Goal: Task Accomplishment & Management: Manage account settings

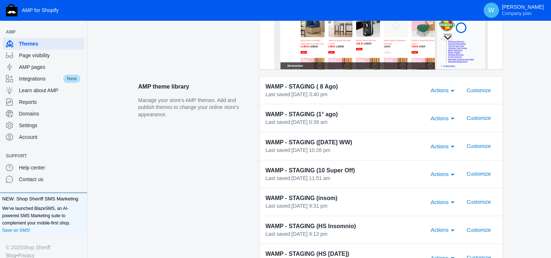
scroll to position [206, 0]
click at [485, 89] on span "Customize" at bounding box center [478, 90] width 24 height 6
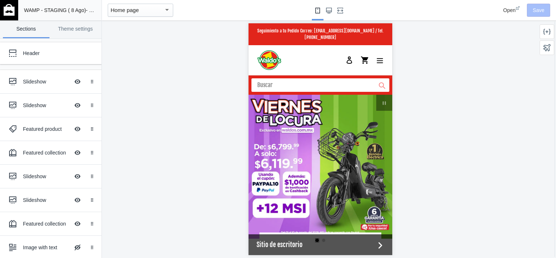
click at [13, 9] on img at bounding box center [9, 10] width 11 height 12
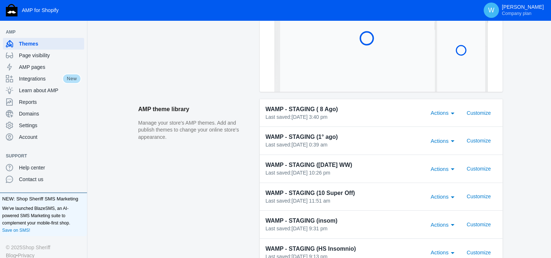
scroll to position [184, 0]
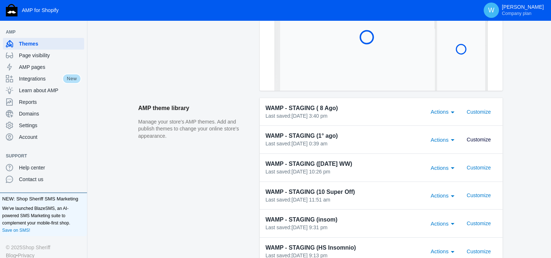
click at [488, 140] on span "Customize" at bounding box center [478, 139] width 24 height 6
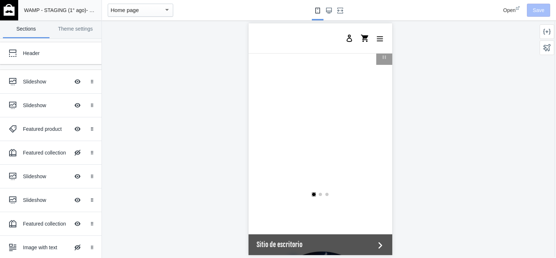
scroll to position [47, 0]
click at [19, 78] on div at bounding box center [12, 81] width 15 height 15
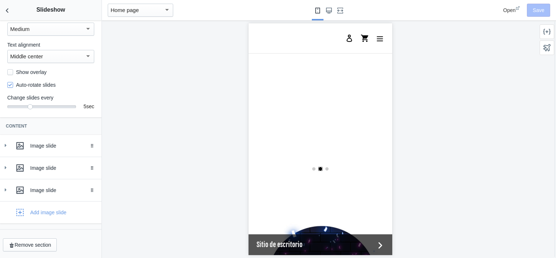
scroll to position [0, 277]
click at [6, 144] on icon at bounding box center [5, 145] width 7 height 7
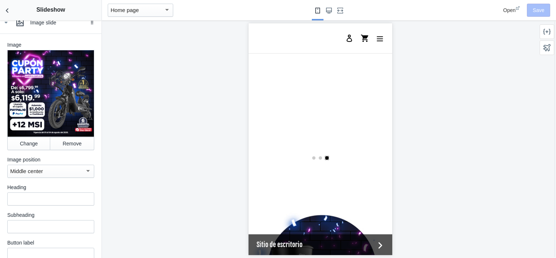
scroll to position [0, 0]
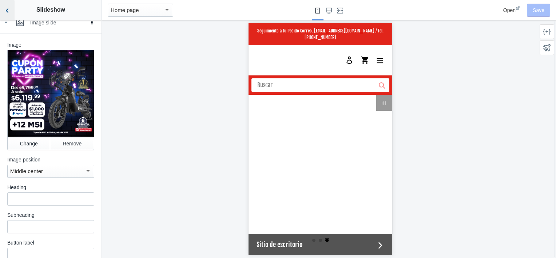
click at [7, 9] on use "Back to sections" at bounding box center [7, 10] width 3 height 4
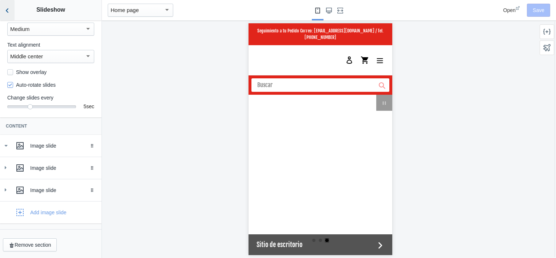
scroll to position [74, 0]
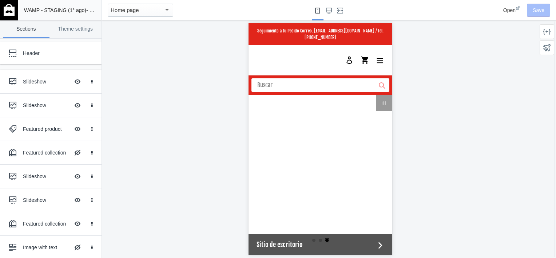
click at [8, 14] on img at bounding box center [9, 10] width 11 height 12
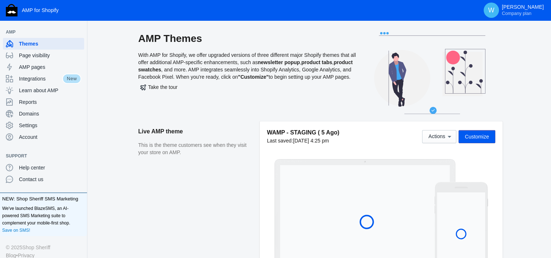
click at [249, 199] on aside "Live AMP theme This is the theme customers see when they visit your store on AM…" at bounding box center [198, 201] width 121 height 161
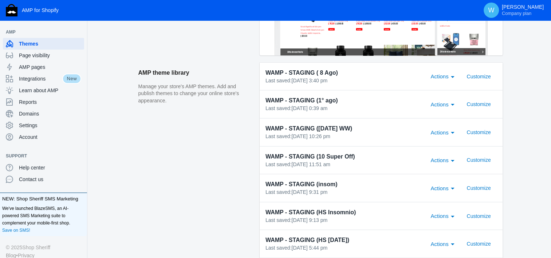
scroll to position [219, 0]
click at [476, 102] on span "Customize" at bounding box center [478, 105] width 24 height 6
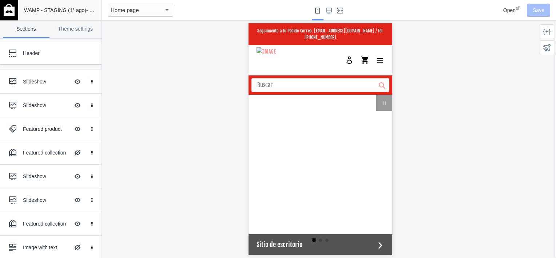
scroll to position [0, 277]
click at [10, 83] on icon at bounding box center [12, 81] width 7 height 7
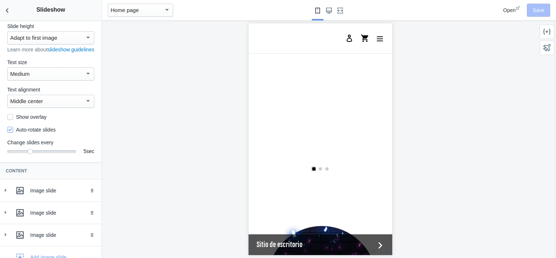
scroll to position [74, 0]
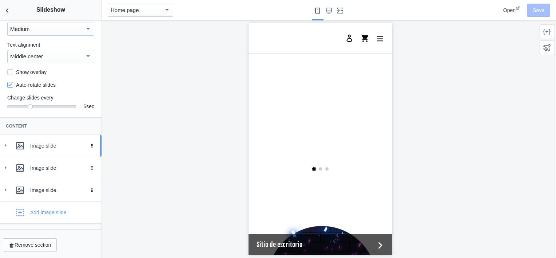
click at [15, 142] on div at bounding box center [20, 145] width 15 height 15
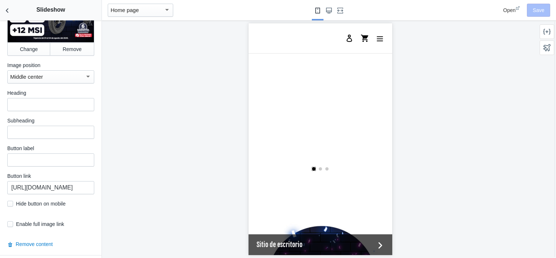
scroll to position [285, 0]
click at [60, 188] on input "https://waldos.com.mx/products/bicicleta-electrica-negra-kiwo-gy801" at bounding box center [50, 187] width 87 height 13
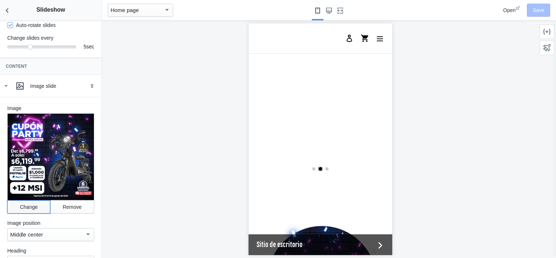
scroll to position [0, 0]
click at [29, 207] on button "Change" at bounding box center [28, 206] width 43 height 13
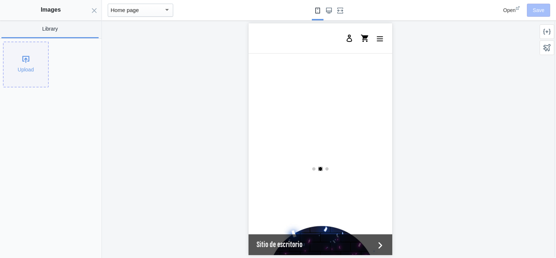
click at [24, 71] on div "Upload" at bounding box center [26, 64] width 44 height 44
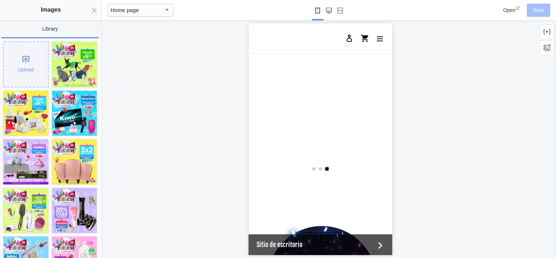
scroll to position [0, 277]
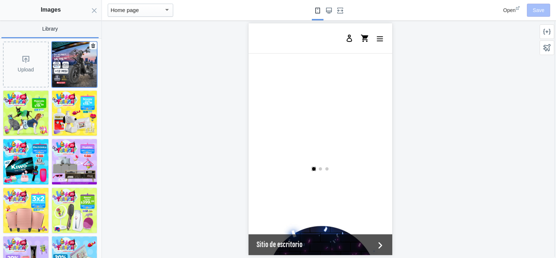
click at [72, 63] on img at bounding box center [74, 64] width 45 height 45
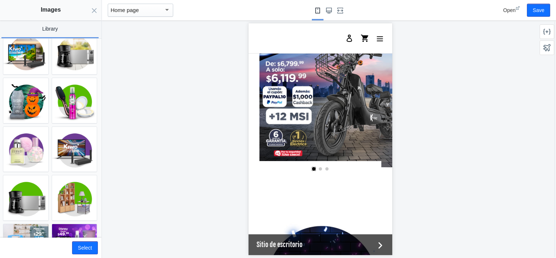
scroll to position [577, 0]
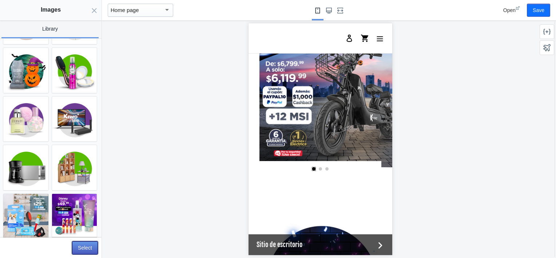
click at [80, 247] on button "Select" at bounding box center [85, 247] width 26 height 13
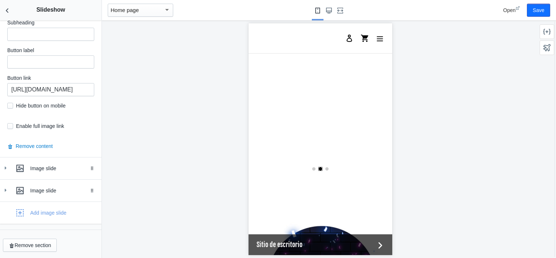
scroll to position [0, 277]
click at [3, 171] on icon at bounding box center [5, 167] width 7 height 7
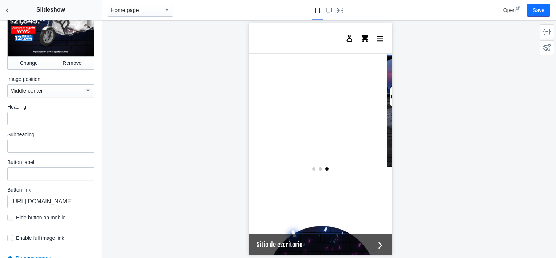
scroll to position [610, 0]
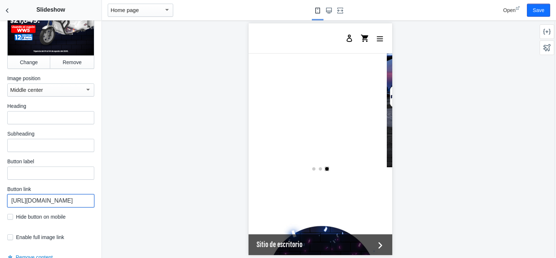
click at [65, 196] on input "https://waldos.com.mx/collections/triciclosdecarga" at bounding box center [50, 200] width 87 height 13
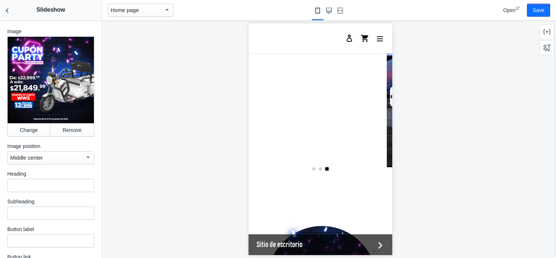
scroll to position [538, 0]
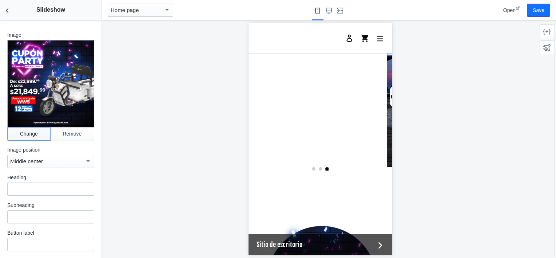
click at [28, 127] on button "Change" at bounding box center [28, 133] width 43 height 13
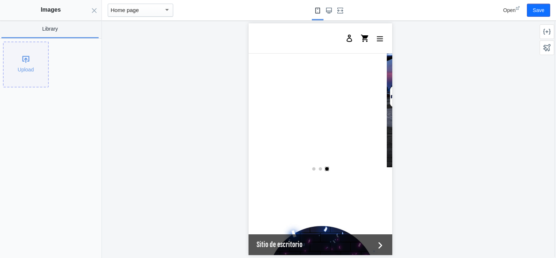
click at [32, 61] on div "Upload" at bounding box center [26, 64] width 44 height 44
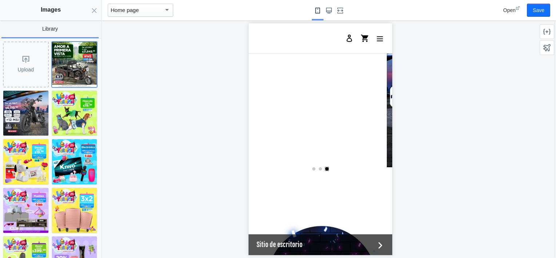
click at [63, 64] on img at bounding box center [74, 64] width 45 height 45
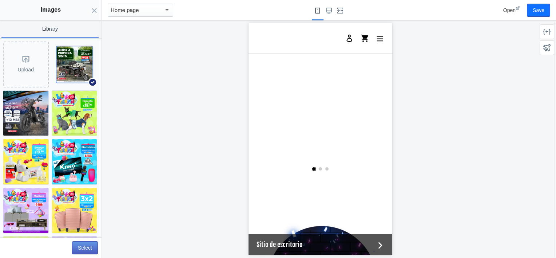
scroll to position [0, 277]
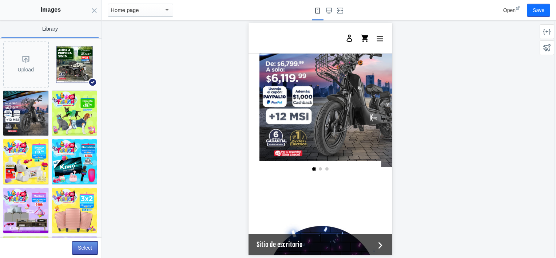
click at [86, 247] on button "Select" at bounding box center [85, 247] width 26 height 13
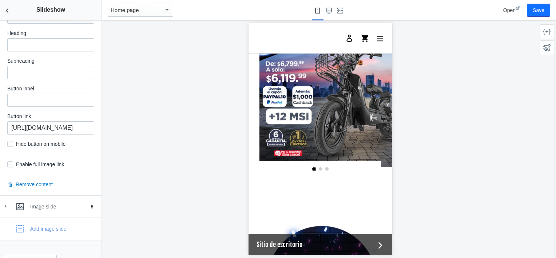
scroll to position [693, 0]
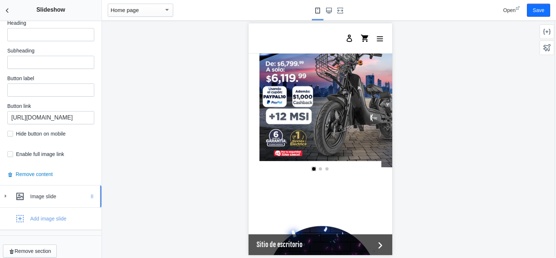
click at [86, 193] on div "Drag to reorder" at bounding box center [94, 196] width 16 height 22
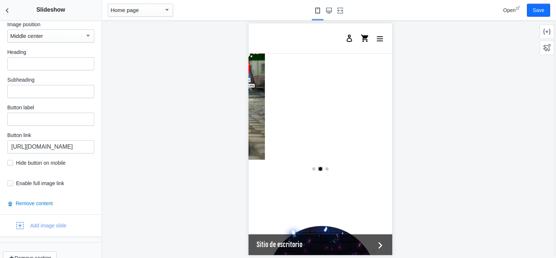
scroll to position [0, 277]
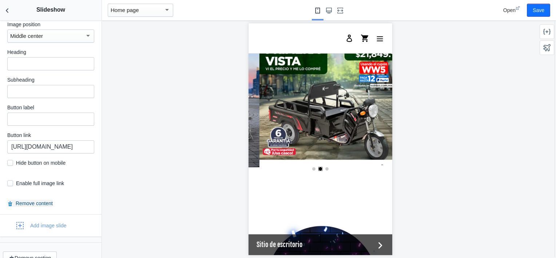
click at [33, 199] on button "Remove content" at bounding box center [29, 202] width 45 height 7
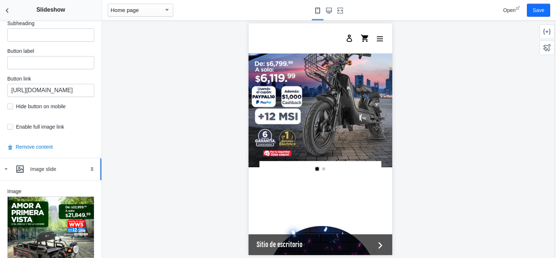
scroll to position [382, 0]
click at [7, 168] on icon at bounding box center [5, 169] width 7 height 7
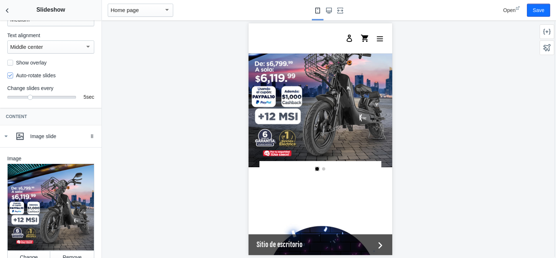
scroll to position [76, 0]
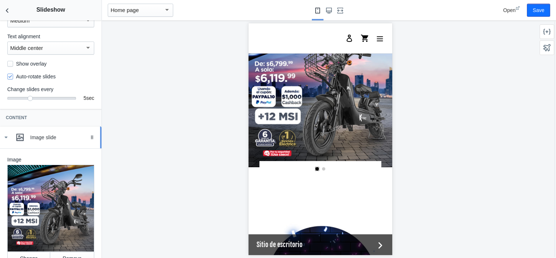
click at [5, 141] on icon at bounding box center [5, 137] width 7 height 7
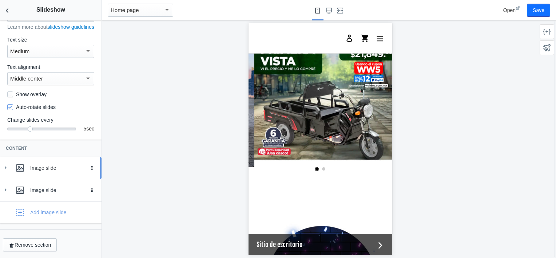
scroll to position [0, 138]
drag, startPoint x: 83, startPoint y: 188, endPoint x: 84, endPoint y: 168, distance: 19.3
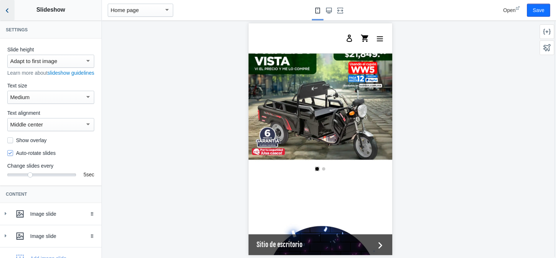
click at [9, 12] on icon "Back to sections" at bounding box center [7, 10] width 7 height 7
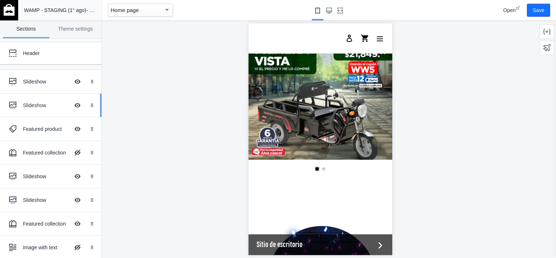
click at [31, 100] on div "Slideshow Hide Image with text overlay" at bounding box center [45, 105] width 80 height 16
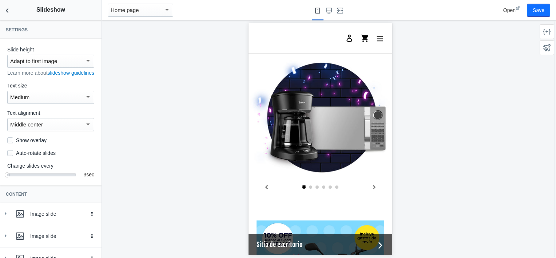
scroll to position [239, 0]
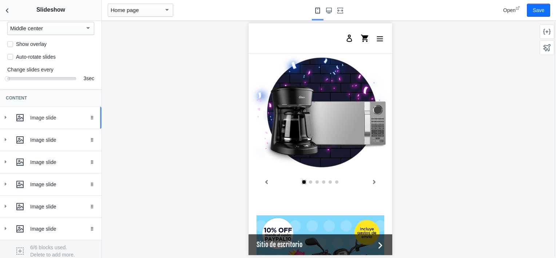
click at [13, 122] on div at bounding box center [20, 117] width 15 height 15
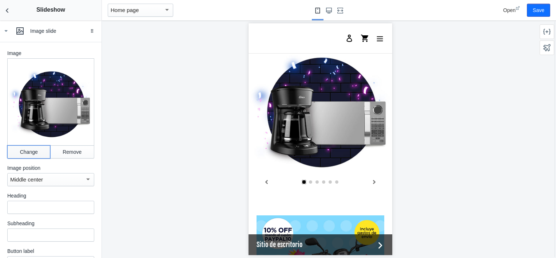
click at [31, 157] on button "Change" at bounding box center [28, 151] width 43 height 13
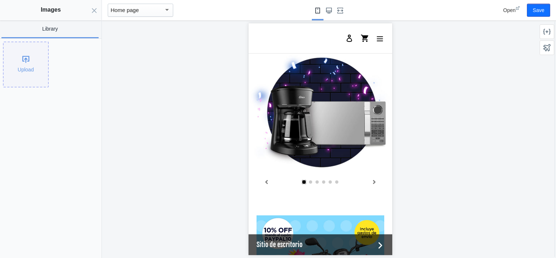
click at [28, 54] on div "Upload" at bounding box center [26, 64] width 44 height 44
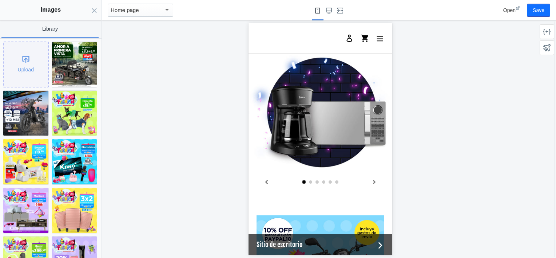
scroll to position [0, 1]
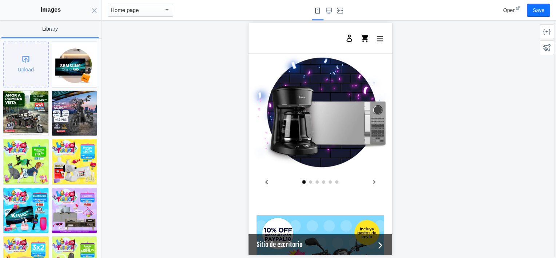
click at [17, 63] on div "Upload" at bounding box center [26, 64] width 44 height 44
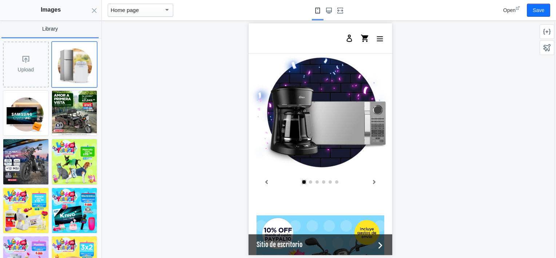
scroll to position [0, 36]
click at [67, 66] on img at bounding box center [74, 64] width 45 height 45
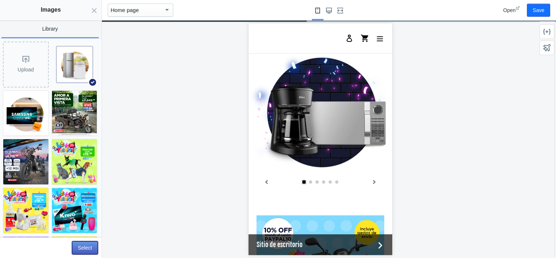
click at [91, 245] on button "Select" at bounding box center [85, 247] width 26 height 13
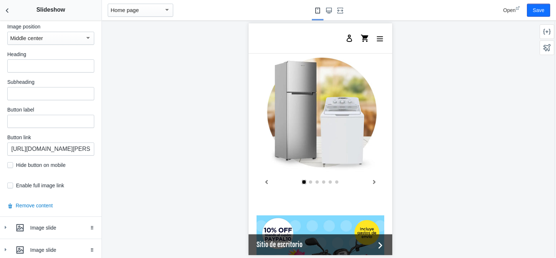
scroll to position [324, 0]
click at [6, 225] on icon at bounding box center [5, 226] width 7 height 7
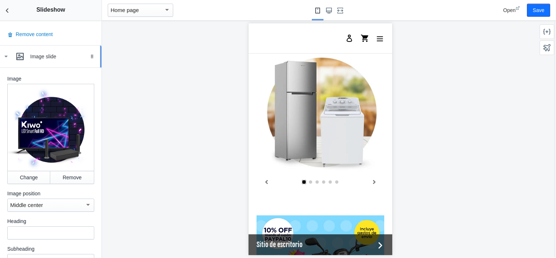
scroll to position [496, 0]
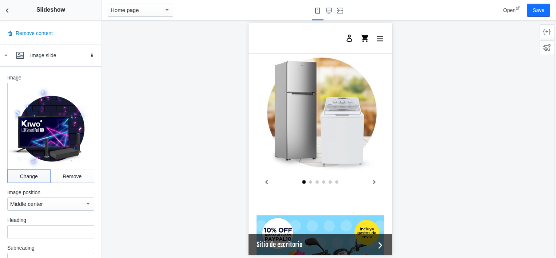
click at [20, 175] on button "Change" at bounding box center [28, 176] width 43 height 13
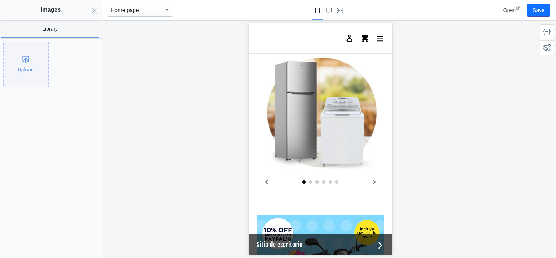
scroll to position [0, 138]
click at [20, 62] on div "Upload" at bounding box center [26, 64] width 44 height 44
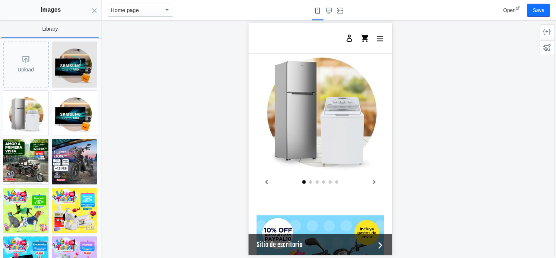
scroll to position [0, 0]
click at [73, 70] on img at bounding box center [74, 64] width 45 height 45
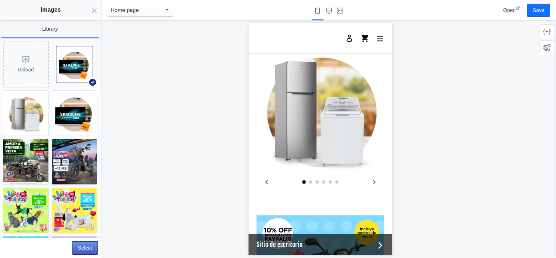
click at [89, 246] on button "Select" at bounding box center [85, 247] width 26 height 13
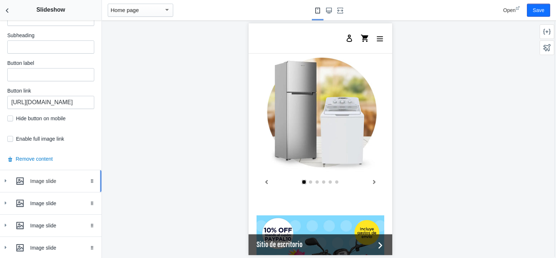
scroll to position [0, 138]
click at [1, 178] on link "Image slide Drag to reorder" at bounding box center [51, 181] width 102 height 22
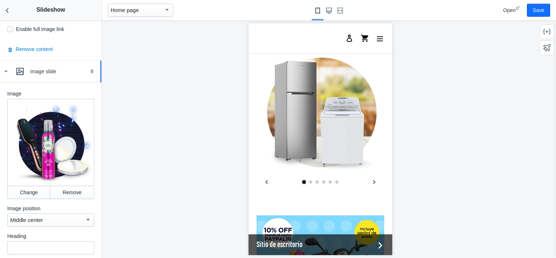
scroll to position [847, 0]
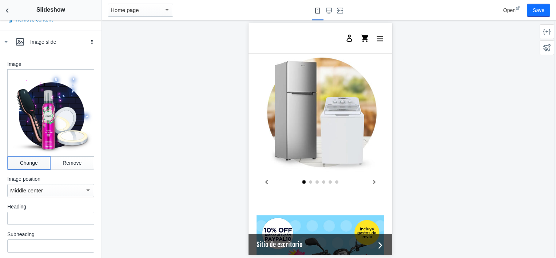
click at [29, 156] on button "Change" at bounding box center [28, 162] width 43 height 13
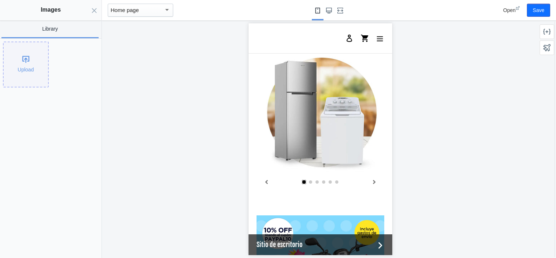
click at [28, 76] on div "Upload" at bounding box center [26, 64] width 44 height 44
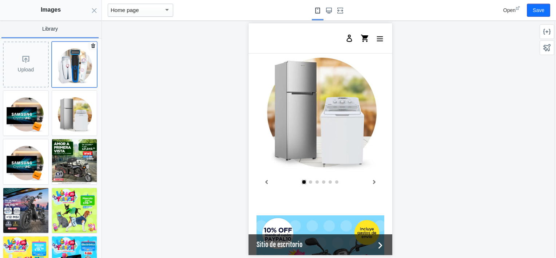
scroll to position [0, 138]
click at [70, 68] on img at bounding box center [74, 64] width 45 height 45
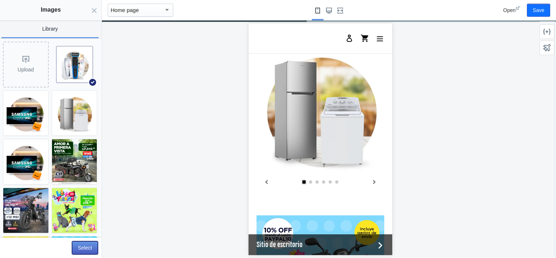
click at [90, 246] on button "Select" at bounding box center [85, 247] width 26 height 13
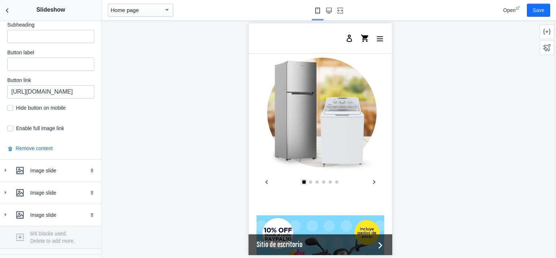
scroll to position [1061, 0]
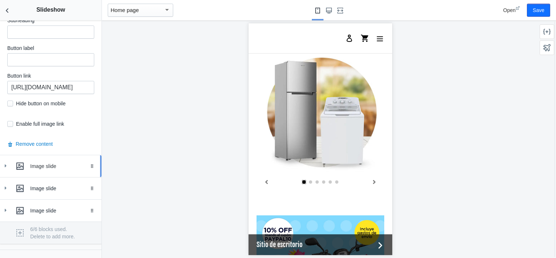
click at [0, 148] on html "Loading your AMP theme This editor generates fully AMP-compliant Shopify pages …" at bounding box center [278, 129] width 556 height 258
click at [5, 164] on use at bounding box center [6, 165] width 2 height 3
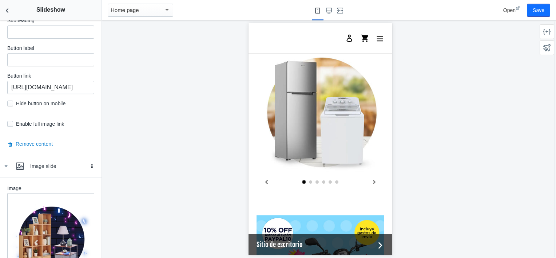
scroll to position [1232, 0]
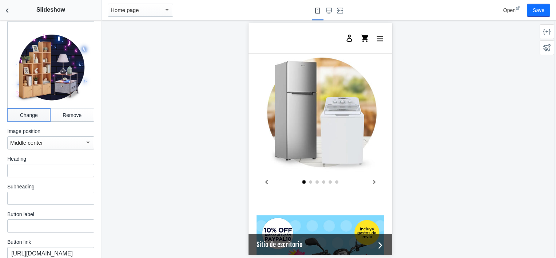
click at [20, 108] on button "Change" at bounding box center [28, 114] width 43 height 13
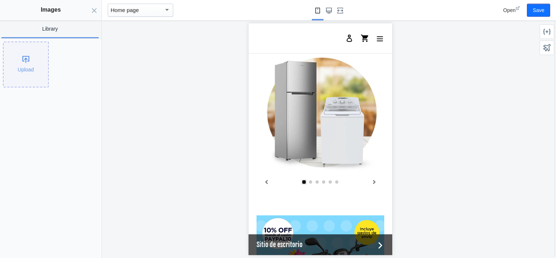
scroll to position [0, 0]
click at [36, 48] on div "Upload" at bounding box center [26, 64] width 44 height 44
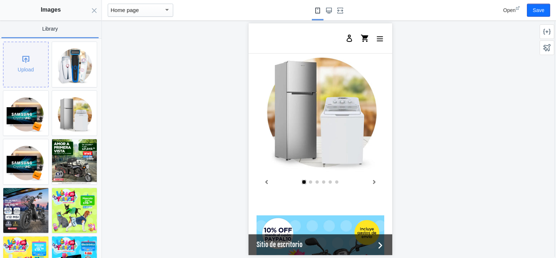
scroll to position [0, 138]
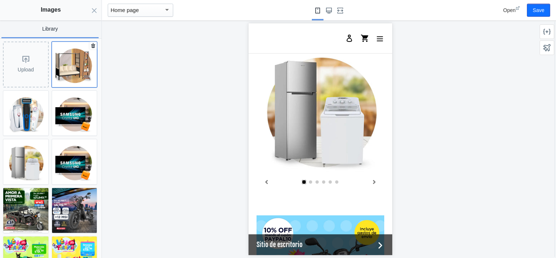
click at [67, 70] on img at bounding box center [74, 64] width 45 height 45
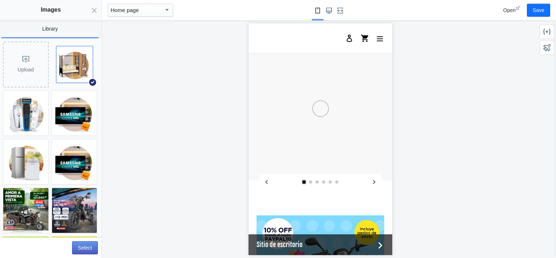
scroll to position [0, 0]
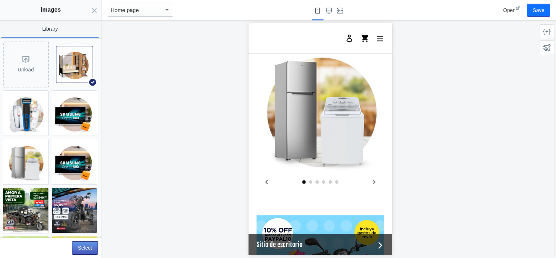
click at [85, 249] on button "Select" at bounding box center [85, 247] width 26 height 13
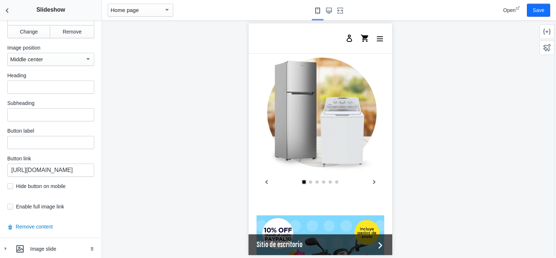
scroll to position [1377, 0]
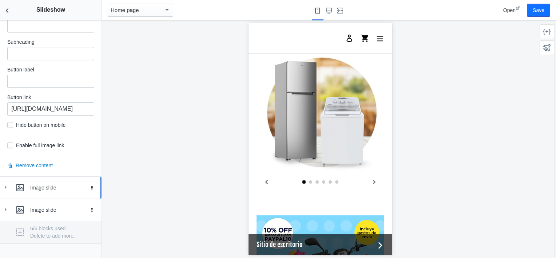
click at [0, 165] on html "Loading your AMP theme This editor generates fully AMP-compliant Shopify pages …" at bounding box center [278, 129] width 556 height 258
click at [4, 183] on icon at bounding box center [5, 186] width 7 height 7
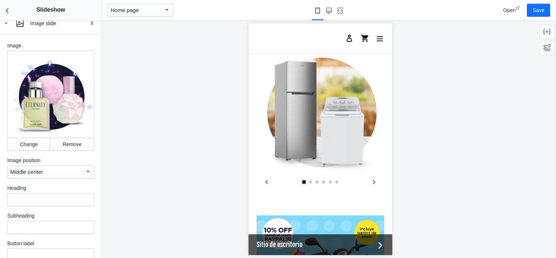
scroll to position [1541, 0]
click at [23, 137] on button "Change" at bounding box center [28, 143] width 43 height 13
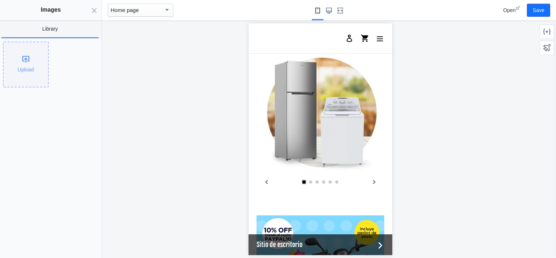
click at [24, 73] on div "Upload" at bounding box center [26, 64] width 44 height 44
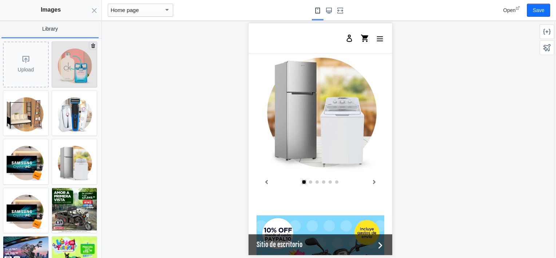
scroll to position [0, 0]
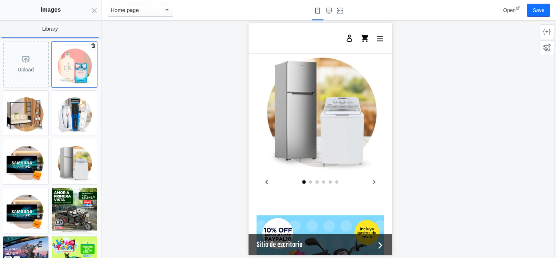
click at [73, 69] on img at bounding box center [74, 64] width 45 height 45
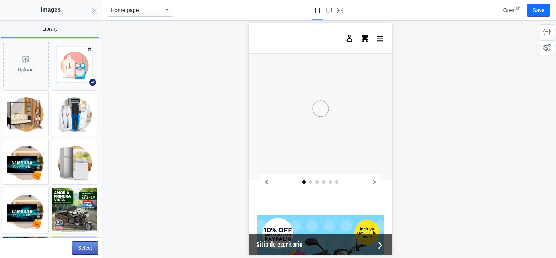
click at [84, 247] on button "Select" at bounding box center [85, 247] width 26 height 13
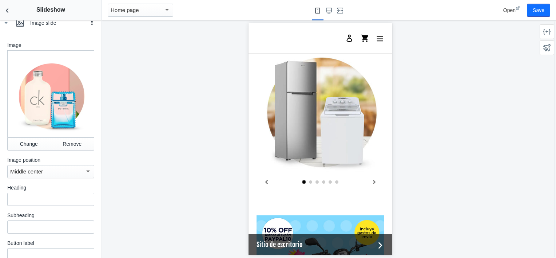
scroll to position [1686, 0]
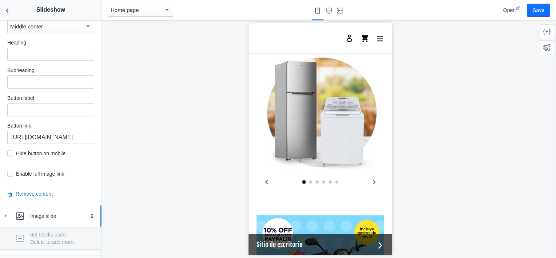
click at [4, 212] on icon at bounding box center [5, 215] width 7 height 7
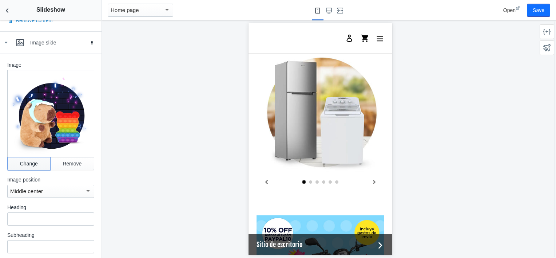
scroll to position [0, 138]
click at [25, 157] on button "Change" at bounding box center [28, 163] width 43 height 13
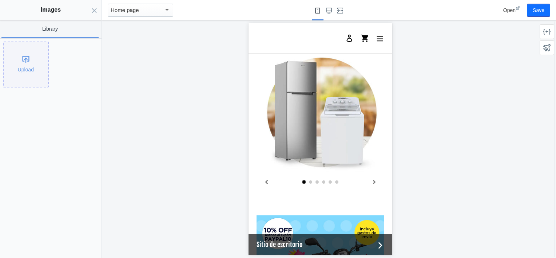
click at [21, 58] on div "Upload" at bounding box center [26, 64] width 44 height 44
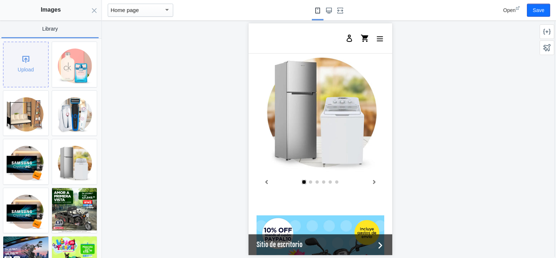
scroll to position [0, 0]
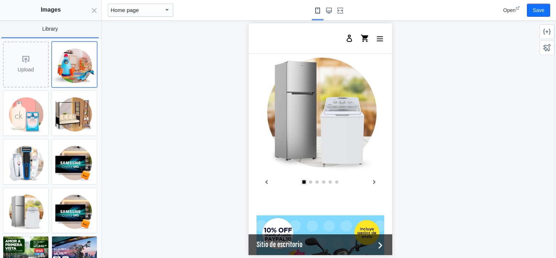
click at [75, 64] on img at bounding box center [74, 64] width 45 height 45
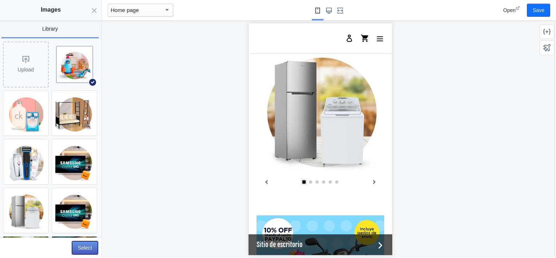
click at [88, 246] on button "Select" at bounding box center [85, 247] width 26 height 13
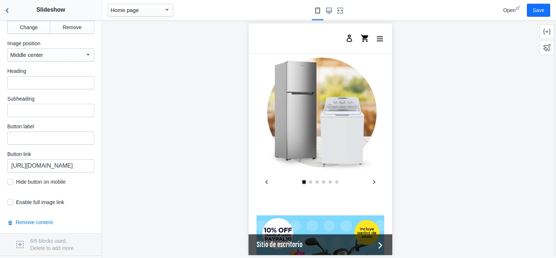
scroll to position [0, 138]
click at [7, 9] on icon "Back to sections" at bounding box center [7, 10] width 7 height 7
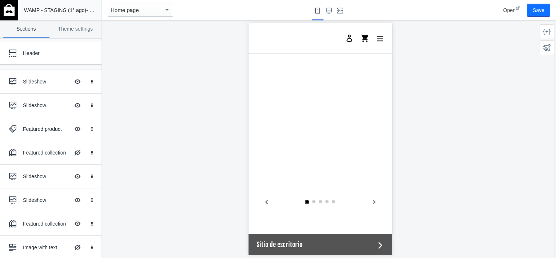
scroll to position [635, 0]
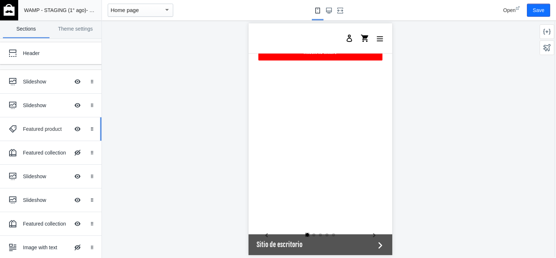
click at [32, 129] on div "Featured product" at bounding box center [46, 128] width 47 height 7
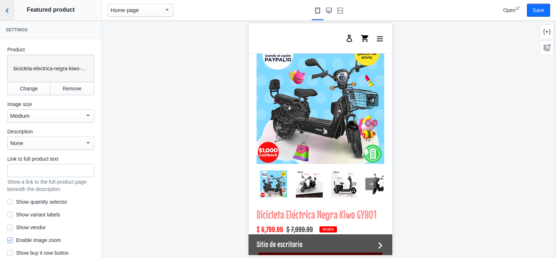
click at [10, 18] on button "Back to sections" at bounding box center [7, 10] width 15 height 20
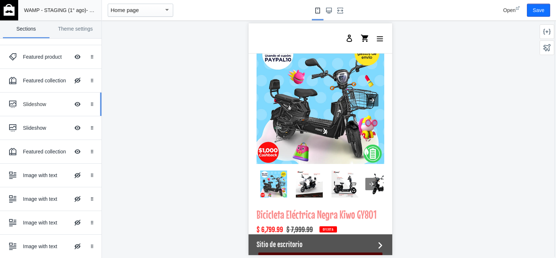
click at [25, 102] on div "Slideshow" at bounding box center [46, 103] width 47 height 7
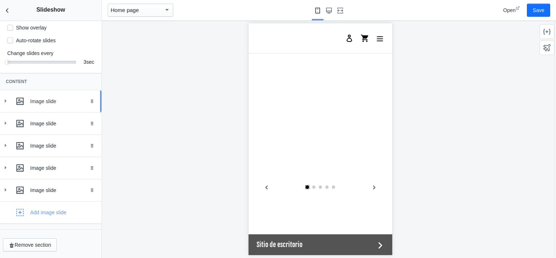
click at [7, 98] on icon at bounding box center [5, 100] width 7 height 7
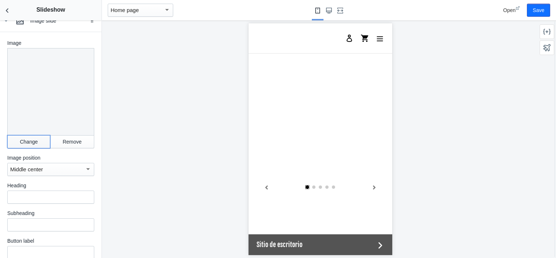
click at [31, 144] on button "Change" at bounding box center [28, 141] width 43 height 13
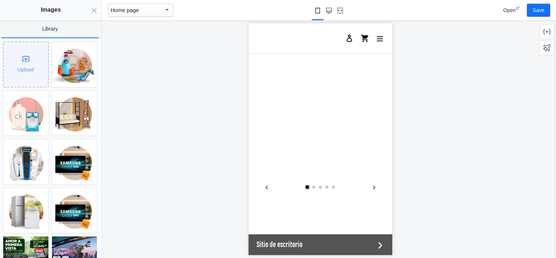
click at [31, 61] on div "Upload" at bounding box center [26, 64] width 44 height 44
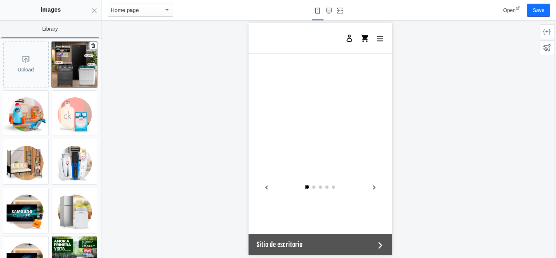
click at [65, 73] on img at bounding box center [74, 64] width 45 height 45
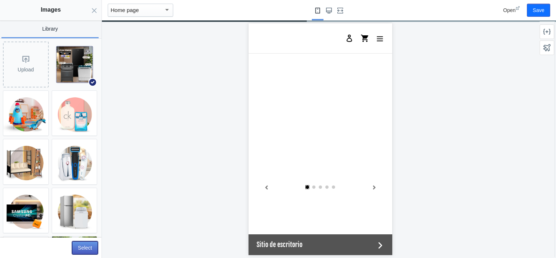
click at [89, 241] on button "Select" at bounding box center [85, 247] width 26 height 13
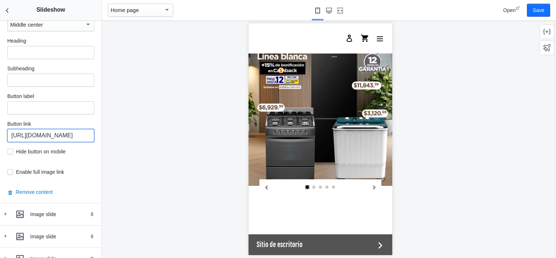
click at [40, 140] on input "https://waldos.com.mx/collections/electronica" at bounding box center [50, 135] width 87 height 13
paste input "domesticos-y-linea-blan"
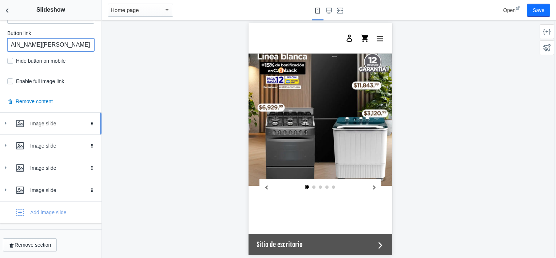
type input "https://waldos.com.mx/collections/electrodomesticos-y-linea-blanca"
click at [2, 122] on icon at bounding box center [5, 122] width 7 height 7
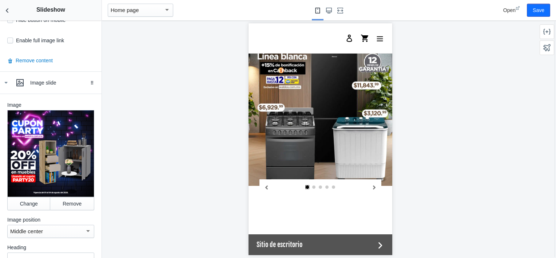
scroll to position [518, 0]
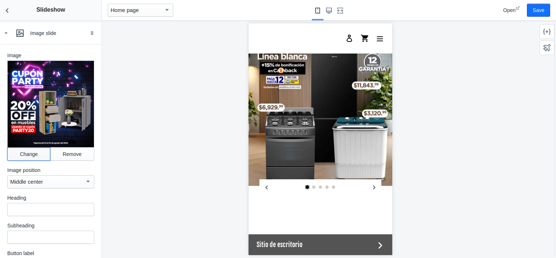
click at [24, 147] on button "Change" at bounding box center [28, 153] width 43 height 13
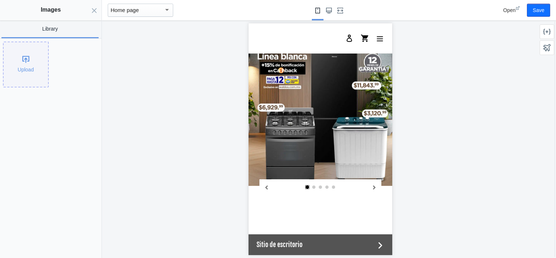
click at [19, 59] on div "Upload" at bounding box center [26, 64] width 44 height 44
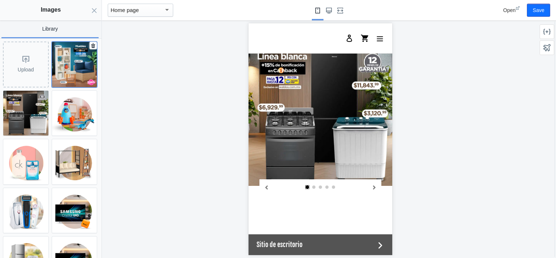
click at [78, 75] on img at bounding box center [74, 64] width 45 height 45
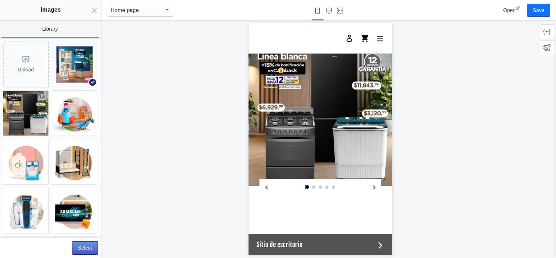
click at [84, 247] on button "Select" at bounding box center [85, 247] width 26 height 13
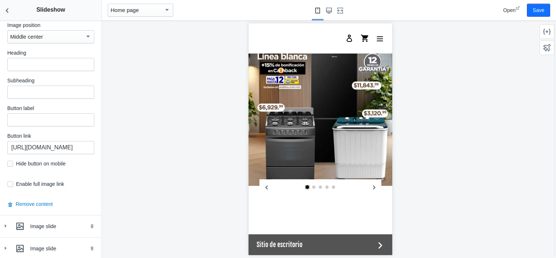
scroll to position [663, 0]
click at [46, 147] on input "https://waldos.com.mx/collections/muebles" at bounding box center [50, 146] width 87 height 13
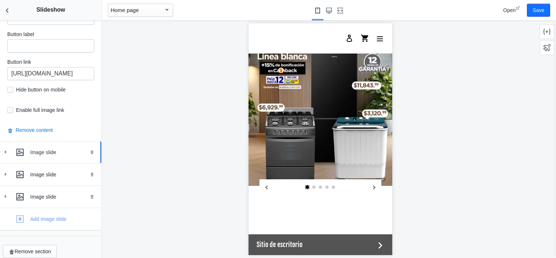
scroll to position [0, 0]
click at [5, 148] on icon at bounding box center [5, 151] width 7 height 7
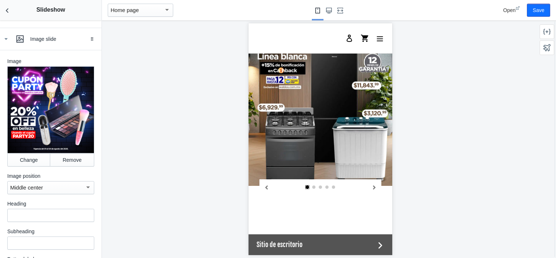
scroll to position [850, 0]
click at [28, 153] on button "Change" at bounding box center [28, 159] width 43 height 13
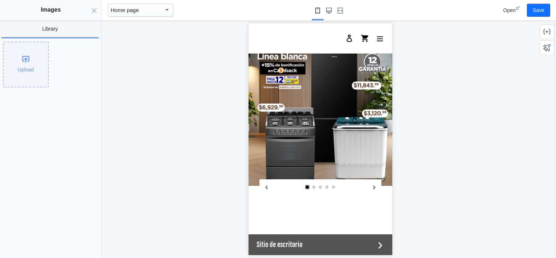
click at [22, 55] on div "Upload" at bounding box center [26, 64] width 44 height 44
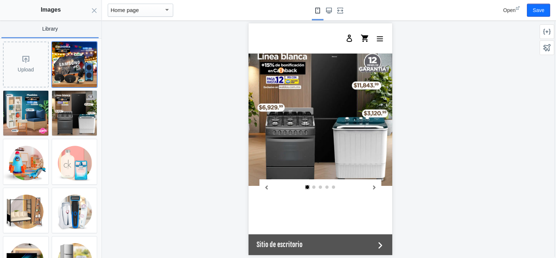
click at [70, 65] on img at bounding box center [74, 64] width 45 height 45
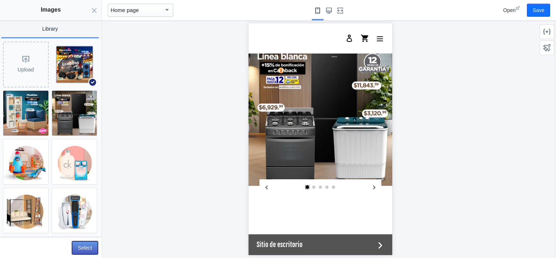
click at [88, 243] on button "Select" at bounding box center [85, 247] width 26 height 13
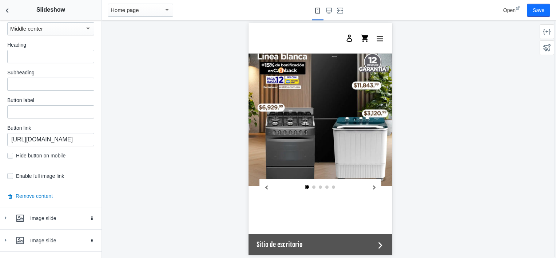
scroll to position [1011, 0]
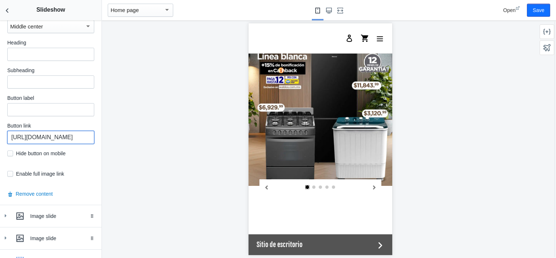
click at [55, 131] on input "https://waldos.com.mx/collections/maquillaje-y-belleza" at bounding box center [50, 137] width 87 height 13
paste input "uebles"
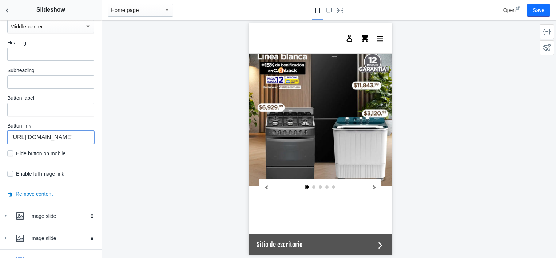
scroll to position [0, 41]
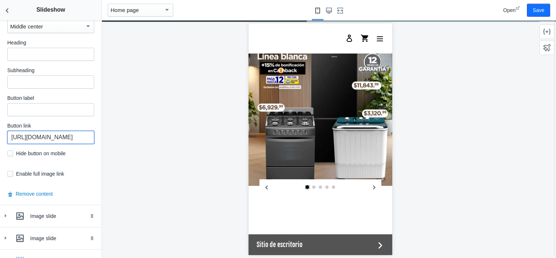
type input "https://waldos.com.mx/collections/muebles"
click at [542, 7] on button "Save" at bounding box center [538, 10] width 23 height 13
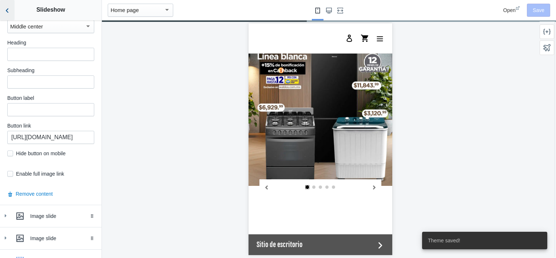
click at [5, 10] on icon "Back to sections" at bounding box center [7, 10] width 7 height 7
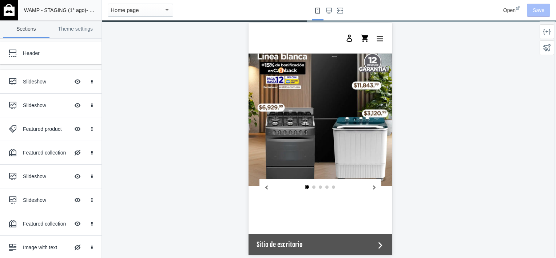
click at [4, 13] on img at bounding box center [9, 10] width 11 height 12
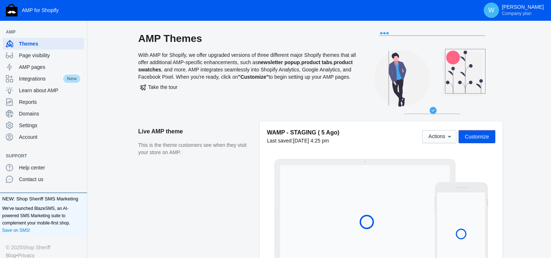
click at [253, 199] on aside "Live AMP theme This is the theme customers see when they visit your store on AM…" at bounding box center [198, 201] width 121 height 161
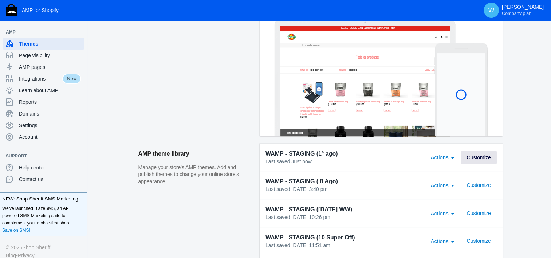
click at [487, 159] on span "Customize" at bounding box center [478, 157] width 24 height 6
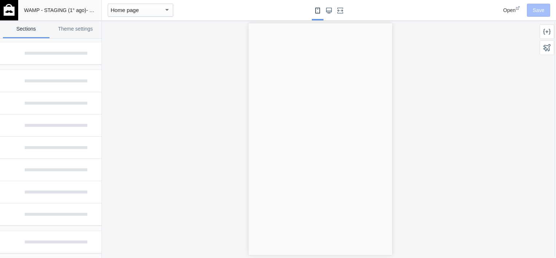
click at [9, 7] on img at bounding box center [9, 10] width 11 height 12
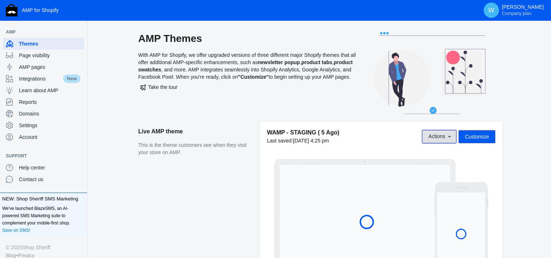
click at [446, 137] on icon at bounding box center [448, 136] width 7 height 7
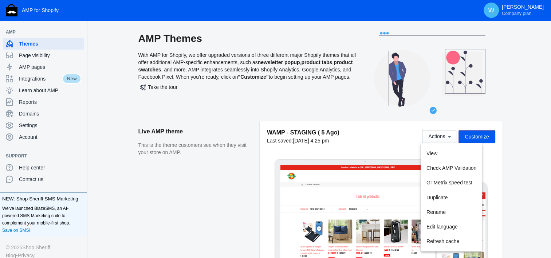
click at [527, 166] on div at bounding box center [275, 129] width 551 height 258
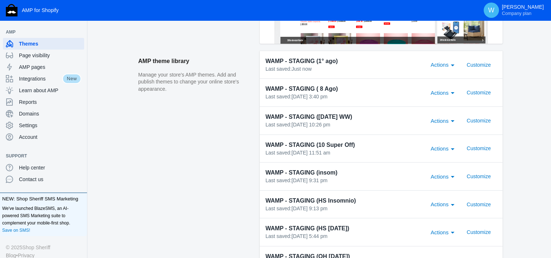
scroll to position [196, 0]
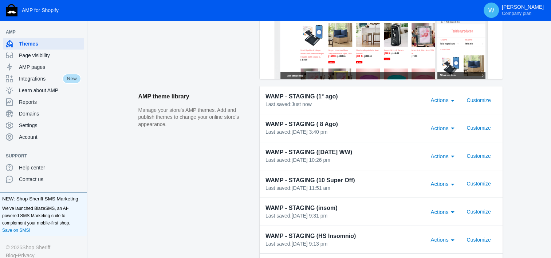
click at [446, 102] on span "Actions" at bounding box center [439, 100] width 18 height 6
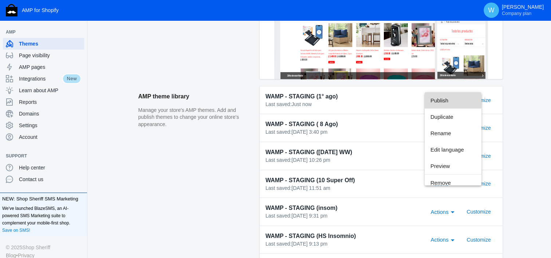
click at [440, 101] on span "Publish" at bounding box center [452, 100] width 45 height 16
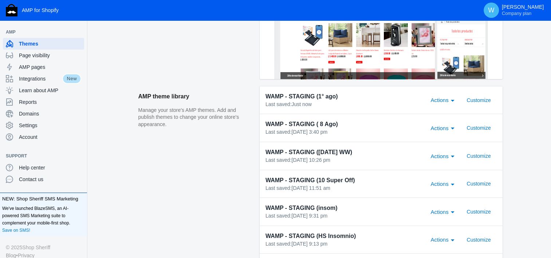
scroll to position [0, 0]
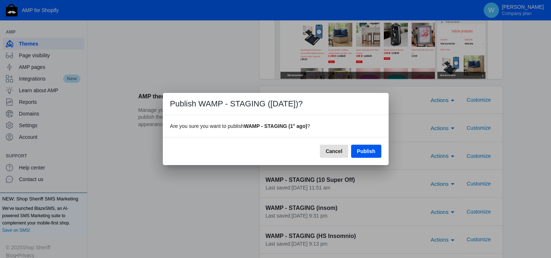
click at [367, 154] on button "Publish" at bounding box center [366, 150] width 30 height 13
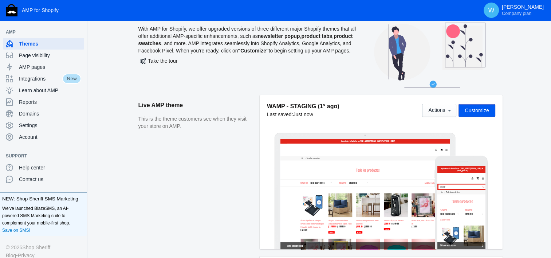
scroll to position [26, 0]
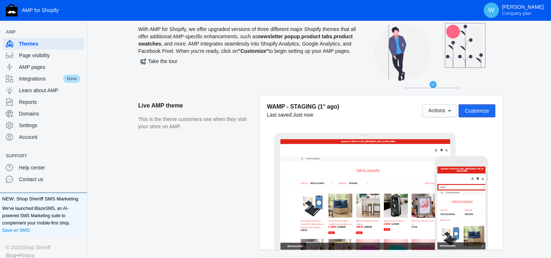
click at [477, 108] on span "Customize" at bounding box center [476, 111] width 24 height 6
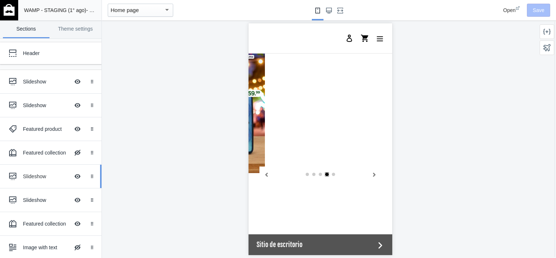
click at [37, 183] on div "Slideshow Hide Image with text overlay" at bounding box center [45, 176] width 80 height 16
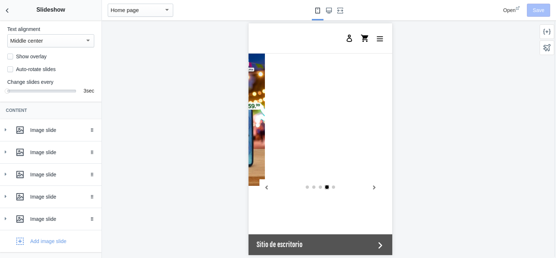
scroll to position [119, 0]
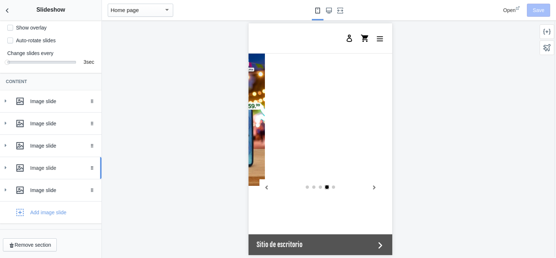
click at [0, 169] on link "Image slide Drag to reorder" at bounding box center [51, 168] width 102 height 22
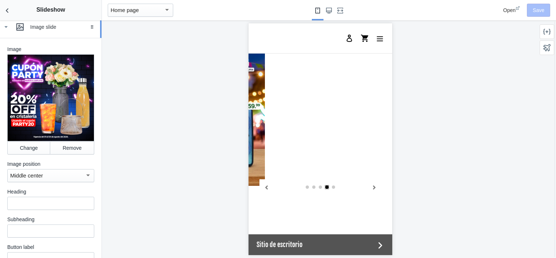
scroll to position [258, 0]
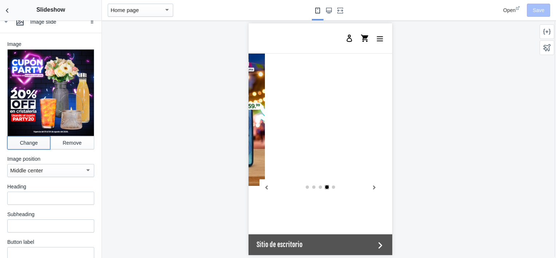
click at [34, 149] on button "Change" at bounding box center [28, 142] width 43 height 13
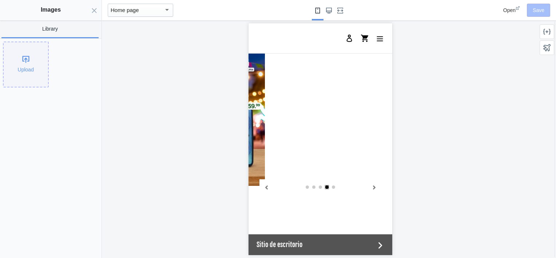
click at [12, 55] on div "Upload" at bounding box center [26, 64] width 44 height 44
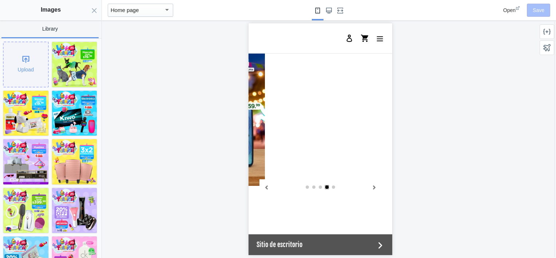
scroll to position [0, 0]
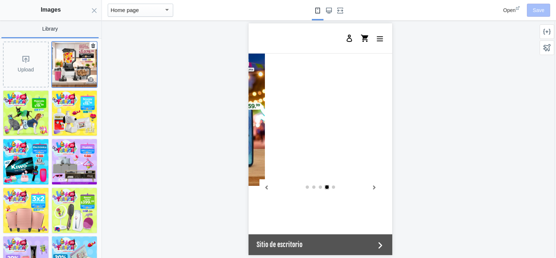
click at [71, 67] on img at bounding box center [74, 64] width 45 height 45
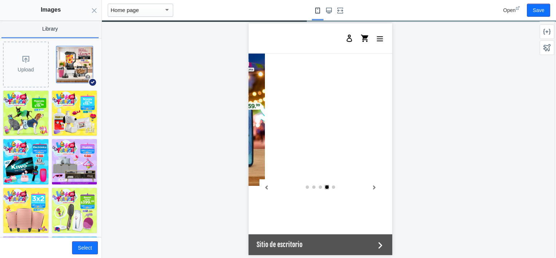
scroll to position [0, 138]
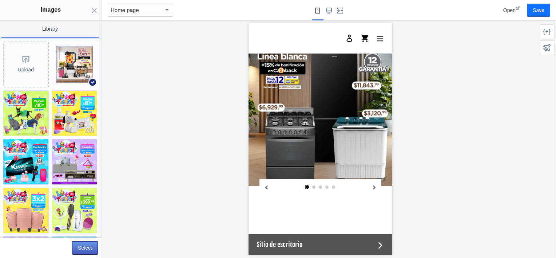
click at [91, 244] on button "Select" at bounding box center [85, 247] width 26 height 13
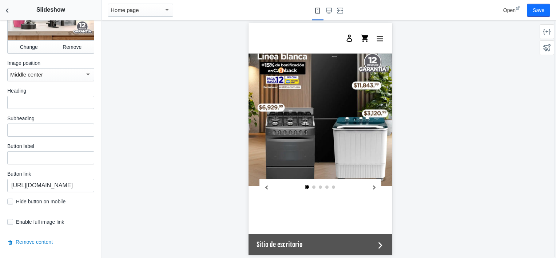
scroll to position [365, 0]
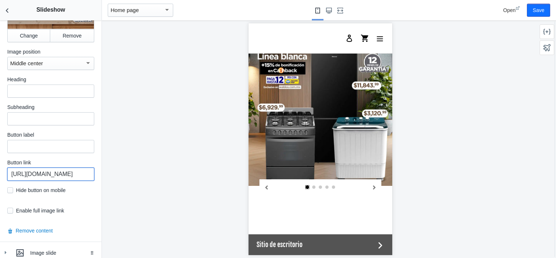
click at [61, 175] on input "https://waldos.com.mx/collections/cristaleria" at bounding box center [50, 173] width 87 height 13
paste input "products/licuadora-ninja-grand-kitchen-system-1200-ks500wm"
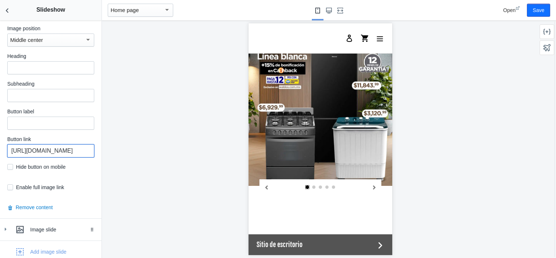
scroll to position [428, 0]
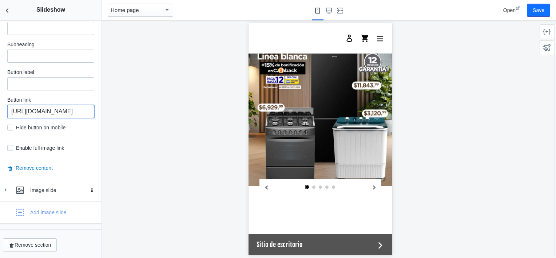
type input "https://waldos.com.mx/products/licuadora-ninja-grand-kitchen-system-1200-ks500wm"
click at [8, 186] on icon at bounding box center [5, 189] width 7 height 7
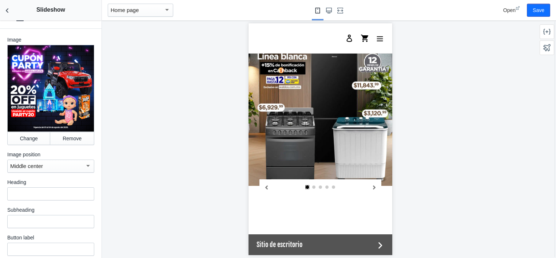
scroll to position [601, 0]
click at [29, 134] on button "Change" at bounding box center [28, 137] width 43 height 13
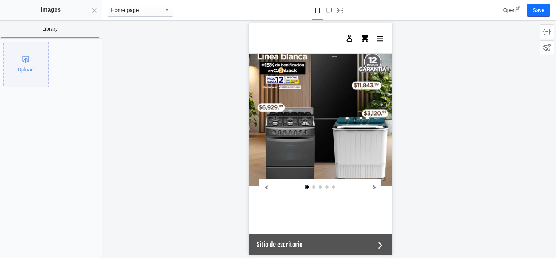
click at [29, 63] on div "Upload" at bounding box center [26, 64] width 44 height 44
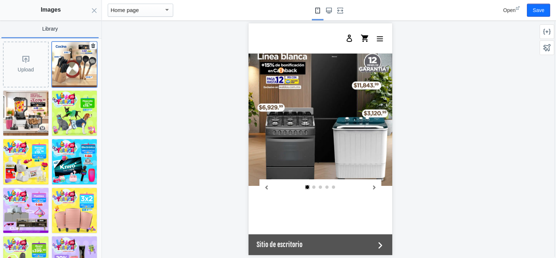
click at [69, 71] on img at bounding box center [74, 64] width 45 height 45
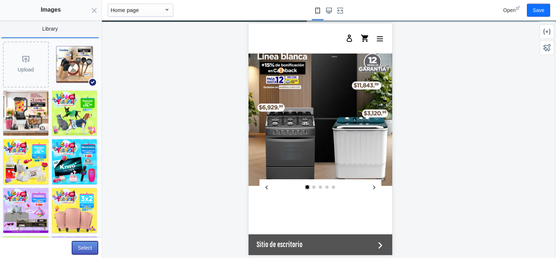
click at [80, 250] on button "Select" at bounding box center [85, 247] width 26 height 13
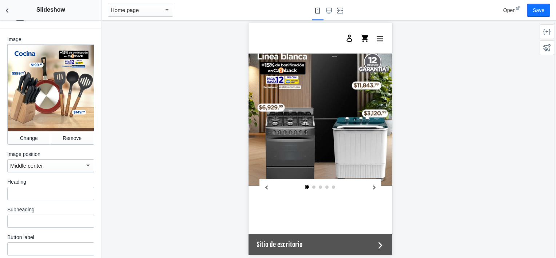
scroll to position [737, 0]
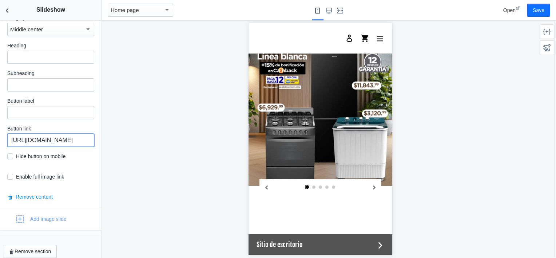
click at [53, 134] on input "https://waldos.com.mx/collections/juguetes" at bounding box center [50, 140] width 87 height 13
paste input "cocina"
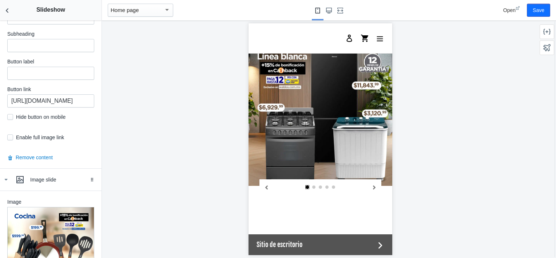
scroll to position [422, 0]
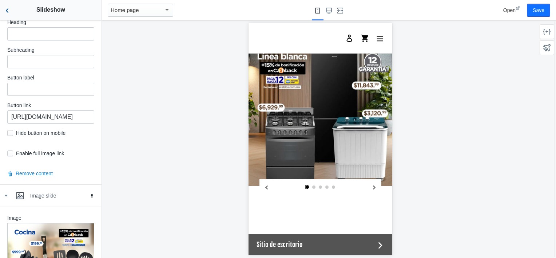
type input "https://waldos.com.mx/collections/cocina"
click at [4, 6] on button "Back to sections" at bounding box center [7, 10] width 15 height 20
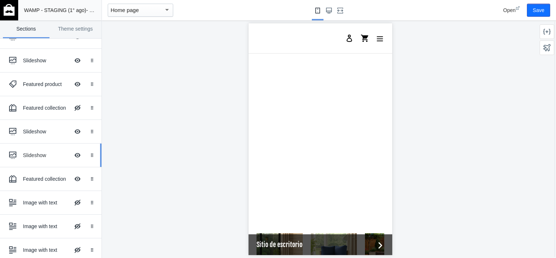
scroll to position [45, 0]
click at [35, 154] on div "Slideshow" at bounding box center [46, 154] width 47 height 7
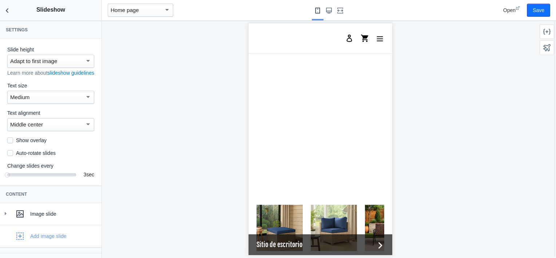
scroll to position [30, 0]
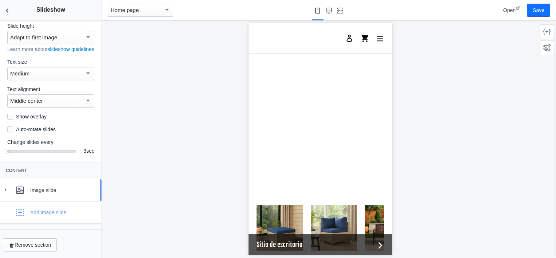
click at [9, 187] on div "Image slide" at bounding box center [50, 190] width 91 height 15
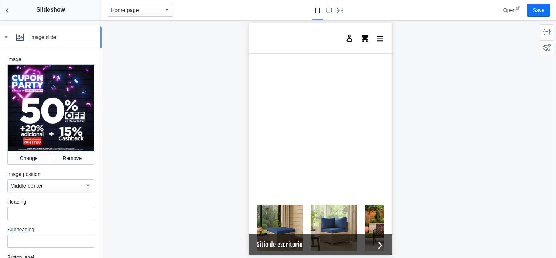
scroll to position [180, 0]
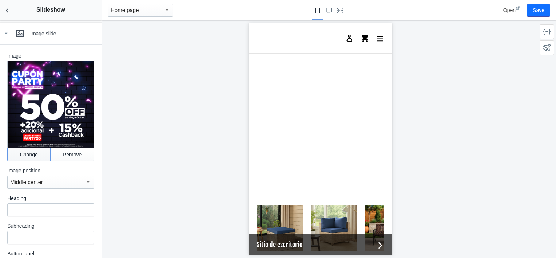
click at [22, 161] on button "Change" at bounding box center [28, 154] width 43 height 13
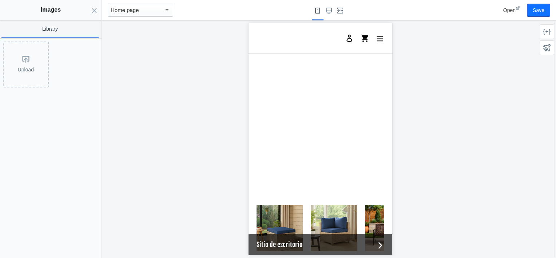
drag, startPoint x: 22, startPoint y: 162, endPoint x: 47, endPoint y: 167, distance: 25.4
click at [47, 167] on div "Upload" at bounding box center [51, 148] width 102 height 219
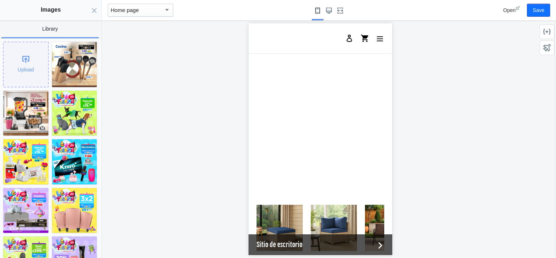
click at [26, 69] on div "Upload" at bounding box center [26, 64] width 44 height 44
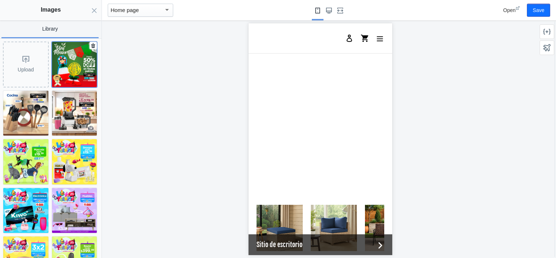
click at [58, 61] on img at bounding box center [74, 64] width 45 height 45
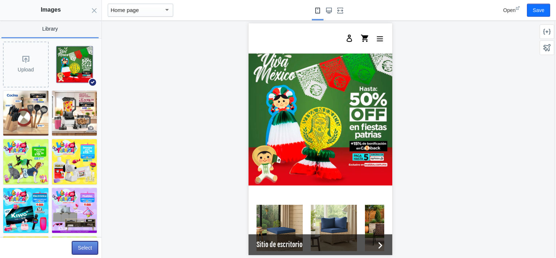
click at [88, 245] on button "Select" at bounding box center [85, 247] width 26 height 13
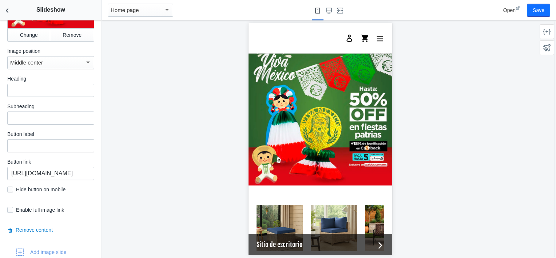
scroll to position [302, 0]
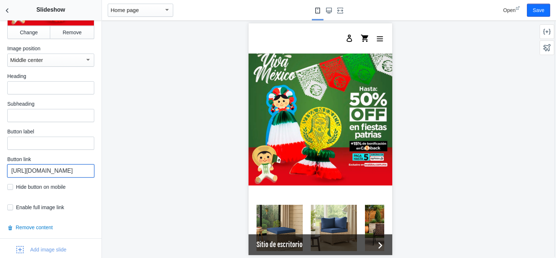
click at [51, 172] on input "https://waldos.com.mx/collections/mega-50-off" at bounding box center [50, 170] width 87 height 13
paste input "viva-mexico"
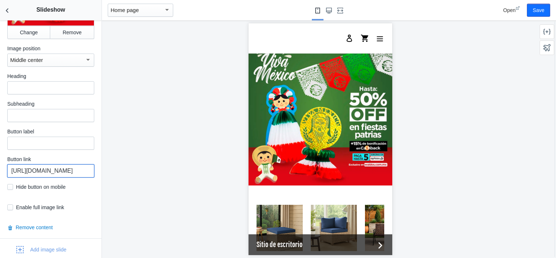
scroll to position [0, 49]
type input "https://waldos.com.mx/collections/viva-mexico"
click at [12, 15] on button "Back to sections" at bounding box center [7, 10] width 15 height 20
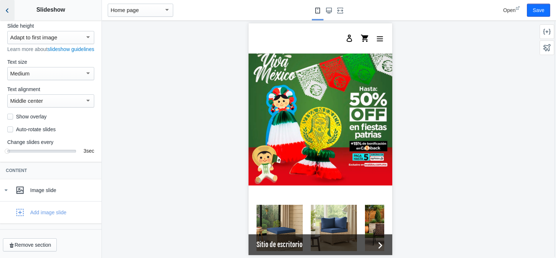
scroll to position [30, 0]
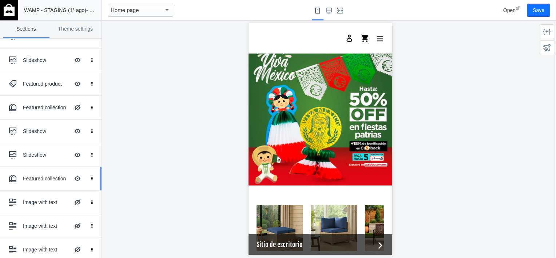
click at [41, 183] on div "Featured collection Hide Image with text overlay" at bounding box center [45, 178] width 80 height 16
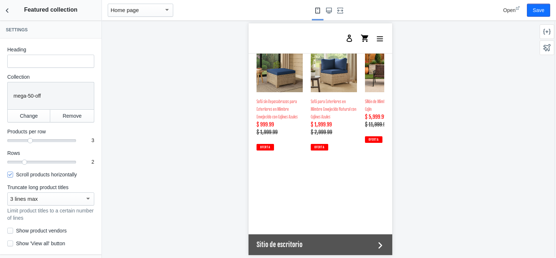
scroll to position [1018, 0]
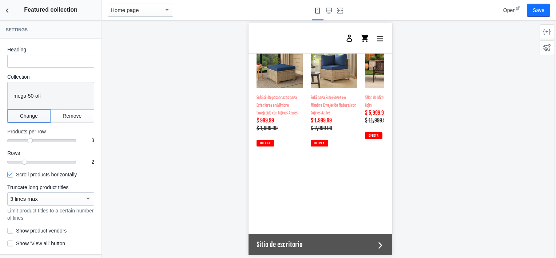
click at [23, 117] on button "Change" at bounding box center [28, 115] width 43 height 13
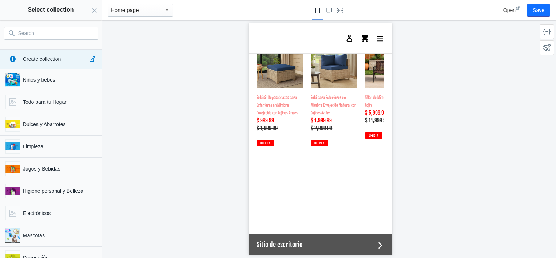
click at [47, 32] on input "Search" at bounding box center [55, 33] width 75 height 9
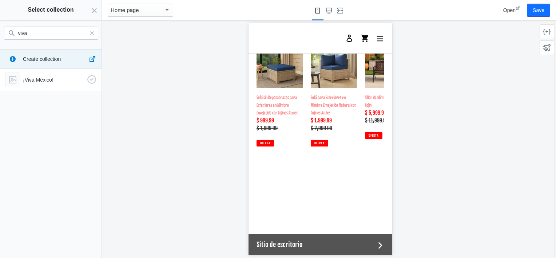
type input "viva"
click at [43, 80] on p "¡Viva México!" at bounding box center [53, 79] width 61 height 7
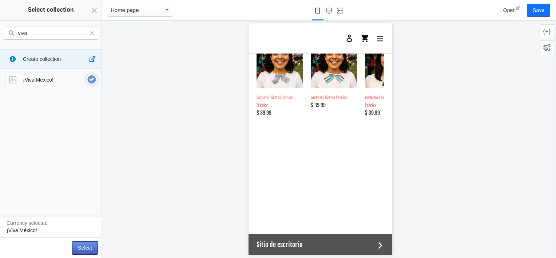
click at [89, 249] on button "Select" at bounding box center [85, 247] width 26 height 13
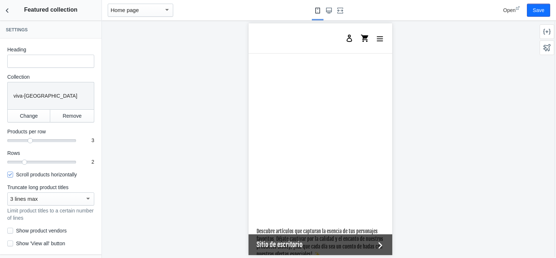
scroll to position [1087, 0]
click at [541, 8] on button "Save" at bounding box center [538, 10] width 23 height 13
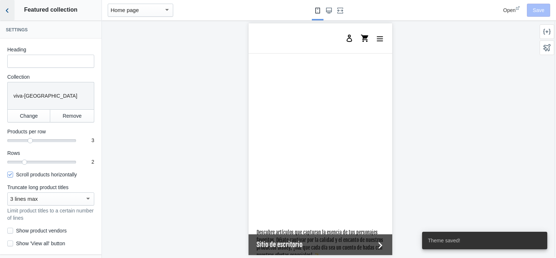
click at [8, 9] on icon "Back to sections" at bounding box center [7, 10] width 7 height 7
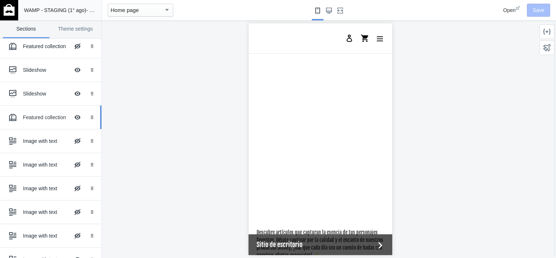
scroll to position [107, 0]
click at [72, 139] on button "Hide Image with text overlay" at bounding box center [77, 140] width 16 height 16
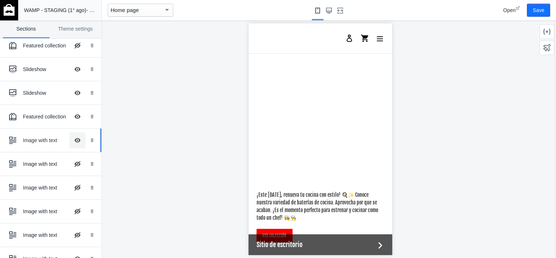
click at [72, 139] on button "Hide Image with text overlay" at bounding box center [77, 140] width 16 height 16
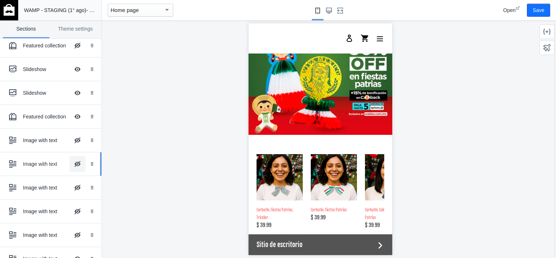
click at [72, 163] on button "Hide Image with text overlay" at bounding box center [77, 164] width 16 height 16
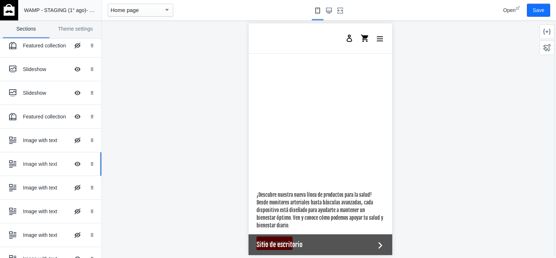
click at [22, 166] on ss-theme-editor-icon at bounding box center [13, 163] width 17 height 15
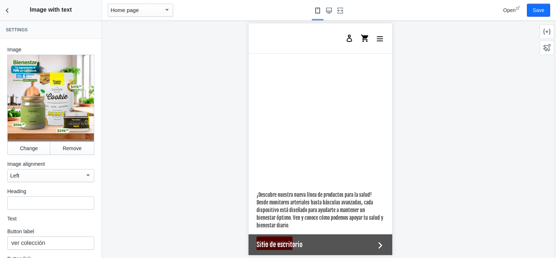
scroll to position [54, 0]
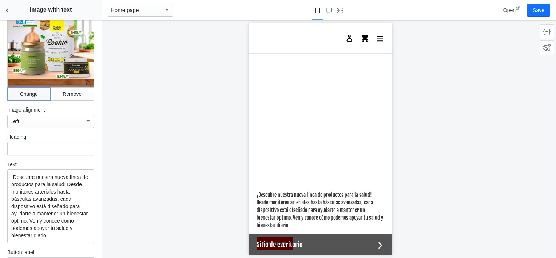
click at [32, 93] on button "Change" at bounding box center [28, 93] width 43 height 13
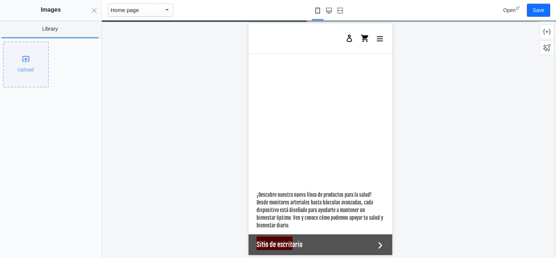
click at [32, 61] on div "Upload" at bounding box center [26, 64] width 44 height 44
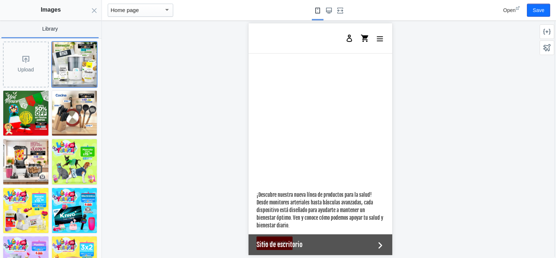
click at [62, 56] on img at bounding box center [74, 64] width 45 height 45
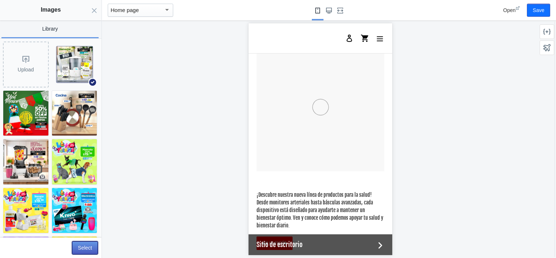
click at [90, 247] on button "Select" at bounding box center [85, 247] width 26 height 13
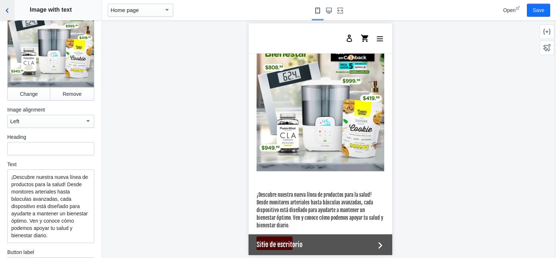
click at [4, 13] on icon "Back to sections" at bounding box center [7, 10] width 7 height 7
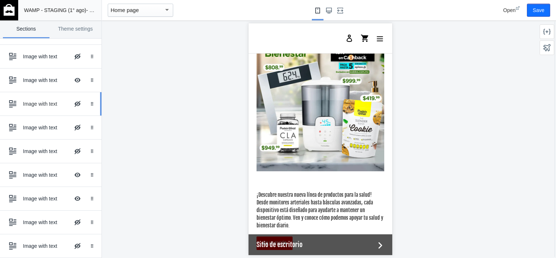
scroll to position [191, 0]
click at [69, 103] on button "Hide Image with text overlay" at bounding box center [77, 103] width 16 height 16
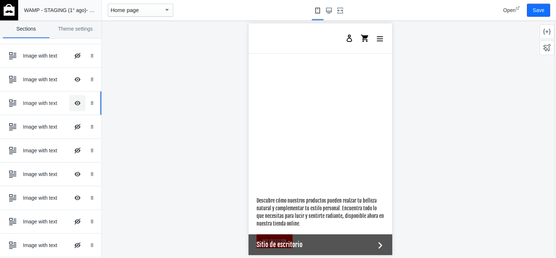
click at [69, 103] on button "Hide Image with text overlay" at bounding box center [77, 103] width 16 height 16
click at [72, 124] on button "Hide Image with text overlay" at bounding box center [77, 127] width 16 height 16
click at [73, 150] on button "Hide Image with text overlay" at bounding box center [77, 150] width 16 height 16
click at [11, 149] on use at bounding box center [12, 150] width 7 height 7
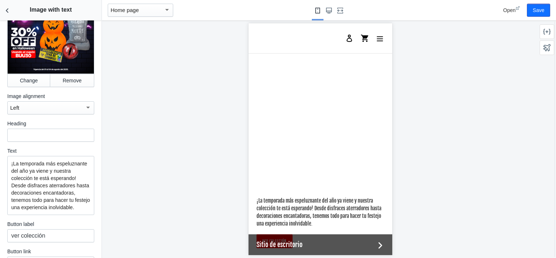
scroll to position [68, 0]
click at [25, 76] on button "Change" at bounding box center [28, 79] width 43 height 13
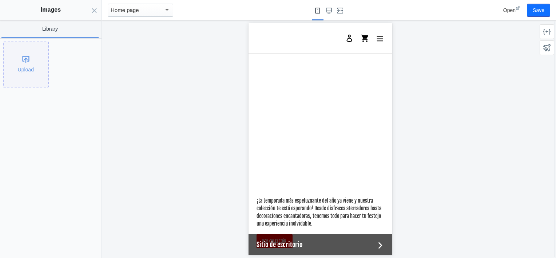
click at [27, 75] on div "Upload" at bounding box center [26, 64] width 44 height 44
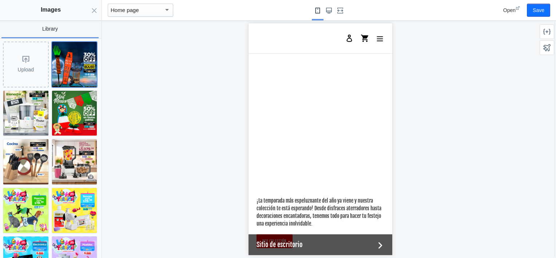
click at [64, 64] on img at bounding box center [74, 64] width 45 height 45
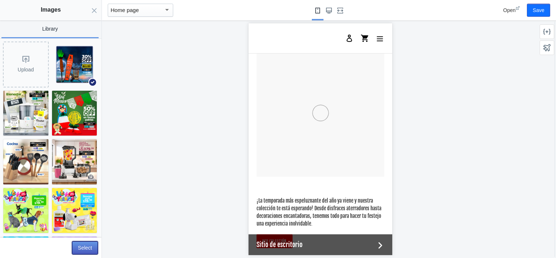
click at [87, 246] on button "Select" at bounding box center [85, 247] width 26 height 13
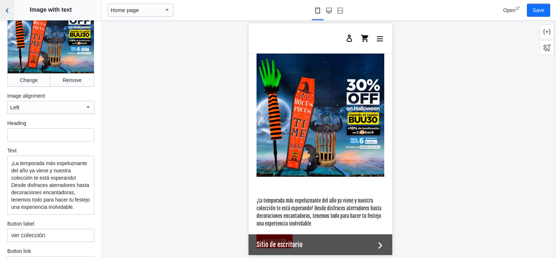
click at [11, 10] on button "Back to sections" at bounding box center [7, 10] width 15 height 20
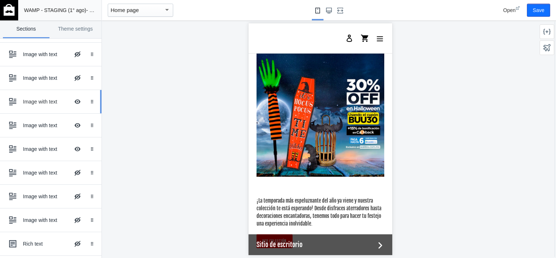
scroll to position [266, 0]
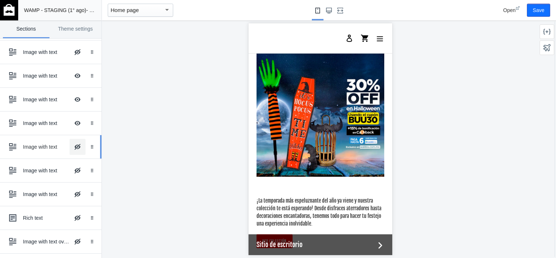
click at [70, 145] on button "Hide Image with text overlay" at bounding box center [77, 147] width 16 height 16
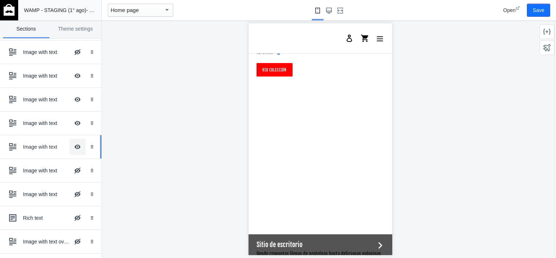
scroll to position [2007, 0]
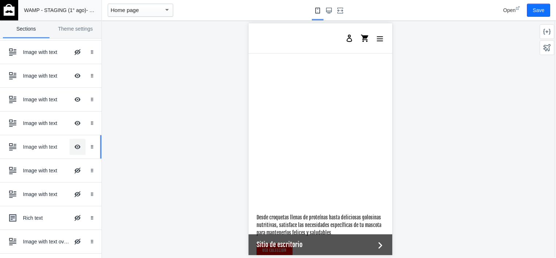
click at [70, 145] on button "Hide Image with text overlay" at bounding box center [77, 147] width 16 height 16
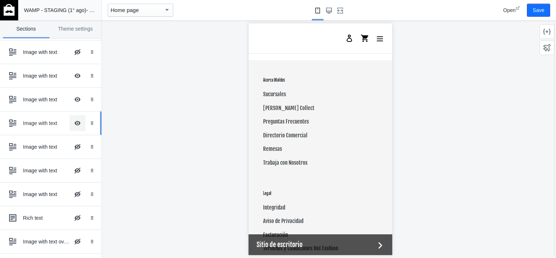
click at [70, 122] on button "Hide Image with text overlay" at bounding box center [77, 123] width 16 height 16
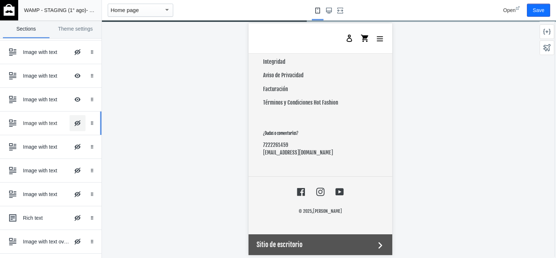
scroll to position [1788, 0]
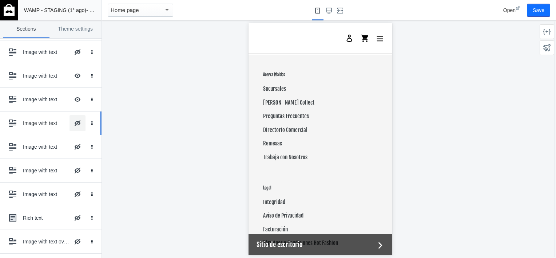
click at [70, 121] on button "Hide Image with text overlay" at bounding box center [77, 123] width 16 height 16
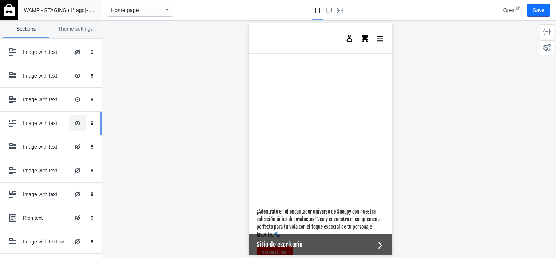
click at [70, 120] on button "Hide Image with text overlay" at bounding box center [77, 123] width 16 height 16
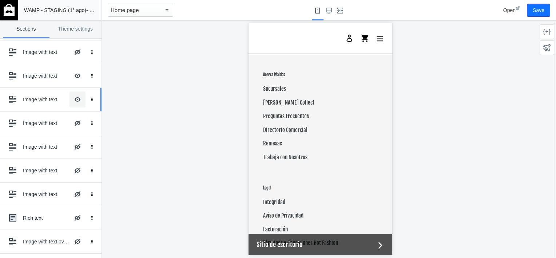
click at [71, 100] on button "Hide Image with text overlay" at bounding box center [77, 99] width 16 height 16
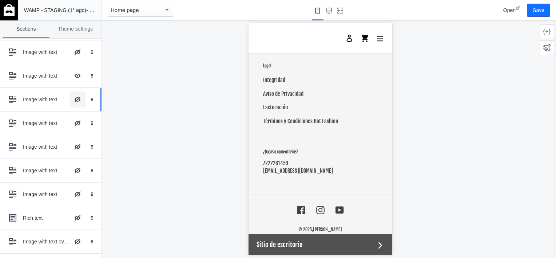
click at [71, 100] on button "Hide Image with text overlay" at bounding box center [77, 99] width 16 height 16
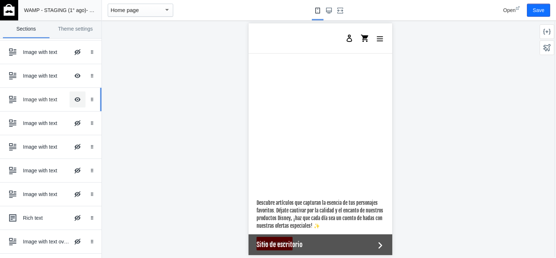
scroll to position [1569, 0]
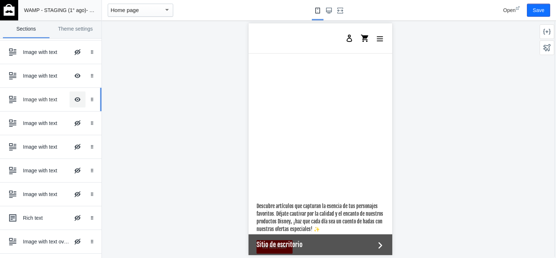
click at [71, 100] on button "Hide Image with text overlay" at bounding box center [77, 99] width 16 height 16
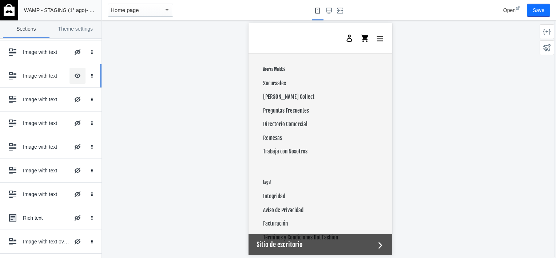
click at [71, 76] on button "Hide Image with text overlay" at bounding box center [77, 76] width 16 height 16
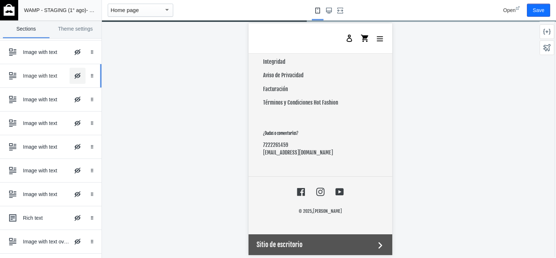
scroll to position [1467, 0]
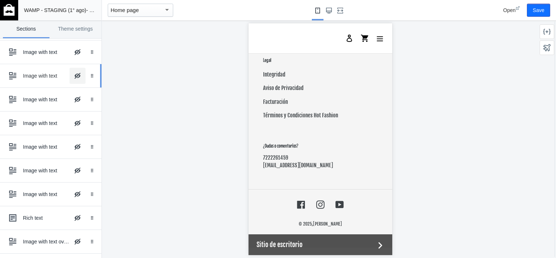
click at [71, 76] on button "Hide Image with text overlay" at bounding box center [77, 76] width 16 height 16
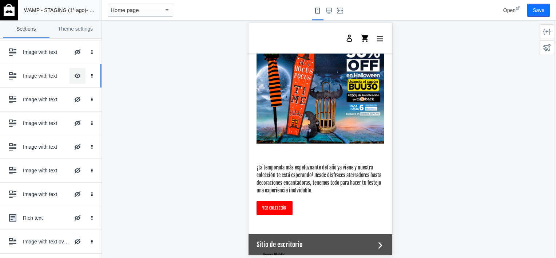
scroll to position [1351, 0]
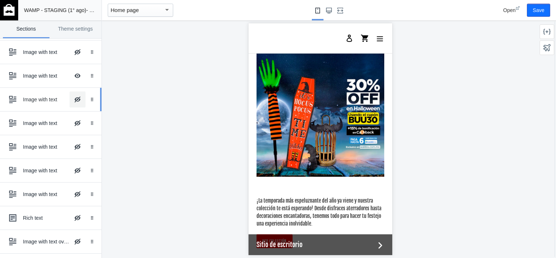
click at [71, 98] on button "Hide Image with text overlay" at bounding box center [77, 99] width 16 height 16
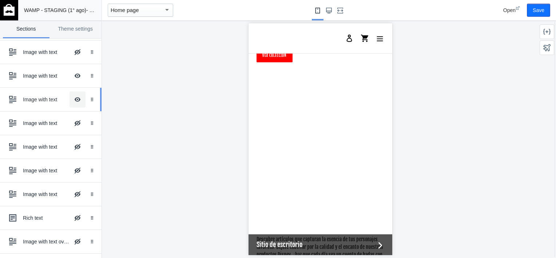
scroll to position [1569, 0]
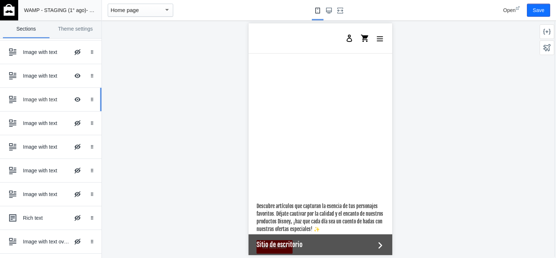
click at [28, 96] on div "Image with text" at bounding box center [46, 99] width 47 height 7
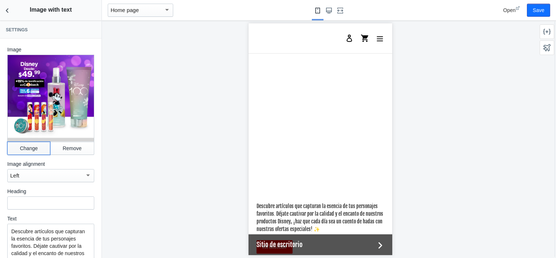
click at [22, 143] on button "Change" at bounding box center [28, 148] width 43 height 13
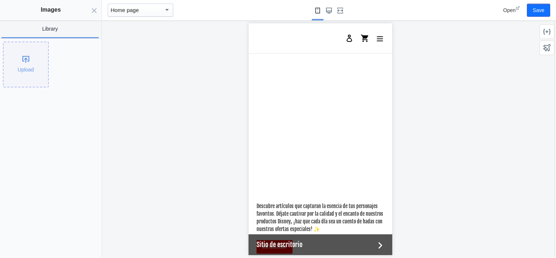
click at [25, 57] on div "Upload" at bounding box center [26, 64] width 44 height 44
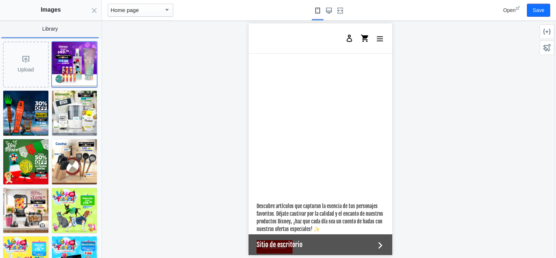
click at [61, 62] on img at bounding box center [74, 64] width 45 height 45
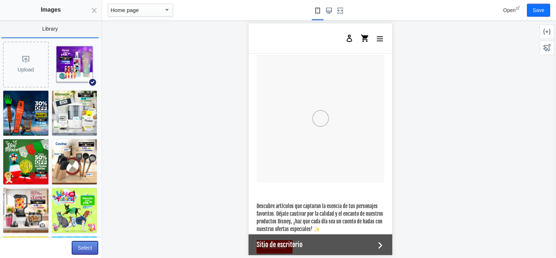
click at [83, 246] on button "Select" at bounding box center [85, 247] width 26 height 13
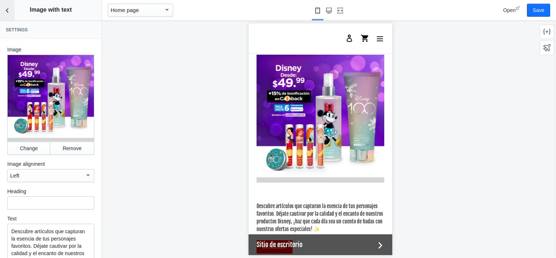
click at [4, 11] on icon "Back to sections" at bounding box center [7, 10] width 7 height 7
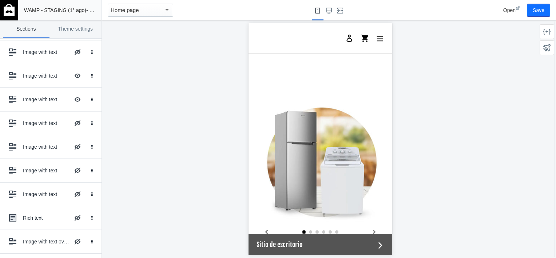
scroll to position [0, 0]
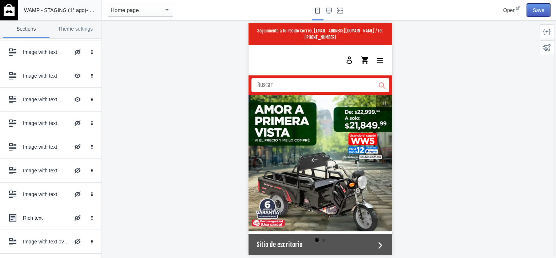
click at [536, 14] on button "Save" at bounding box center [538, 10] width 23 height 13
click at [7, 15] on img at bounding box center [9, 10] width 11 height 12
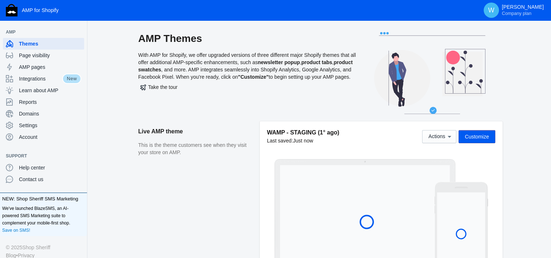
click at [240, 200] on aside "Live AMP theme This is the theme customers see when they visit your store on AM…" at bounding box center [198, 201] width 121 height 161
